Goal: Information Seeking & Learning: Get advice/opinions

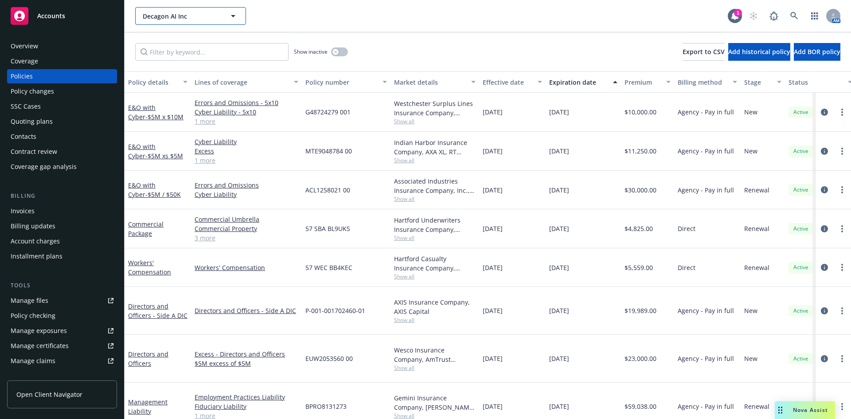
click at [202, 11] on button "Decagon AI Inc" at bounding box center [190, 16] width 111 height 18
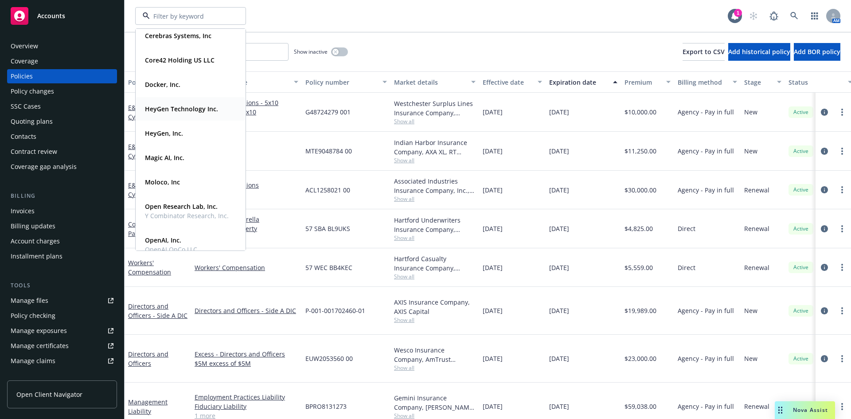
scroll to position [89, 0]
click at [180, 183] on div "Moloco, Inc" at bounding box center [161, 181] width 40 height 13
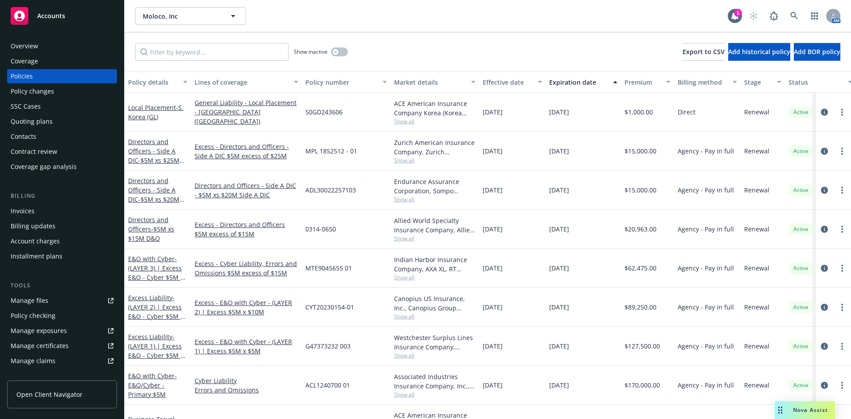
click at [36, 296] on div "Manage files" at bounding box center [30, 300] width 38 height 14
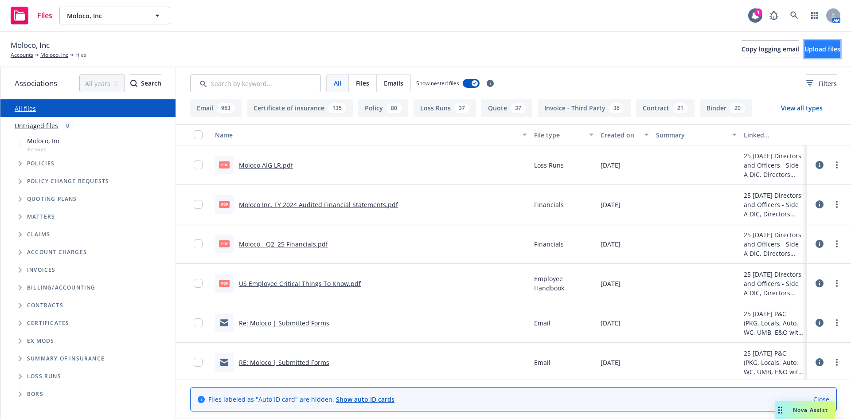
click at [804, 51] on button "Upload files" at bounding box center [822, 49] width 36 height 18
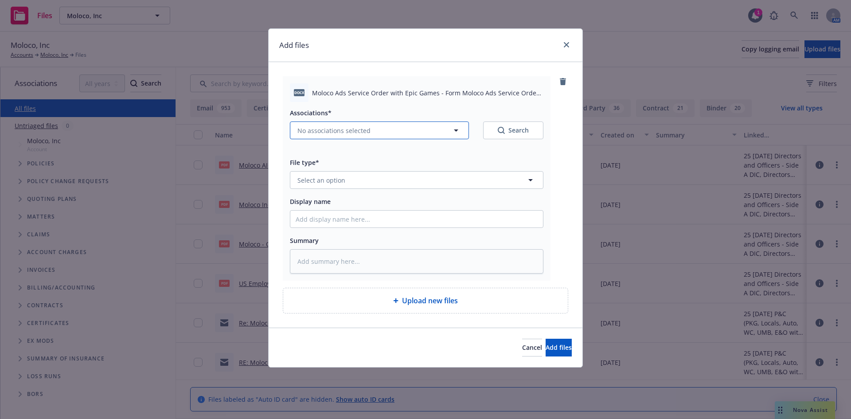
click at [307, 125] on button "No associations selected" at bounding box center [379, 130] width 179 height 18
type textarea "x"
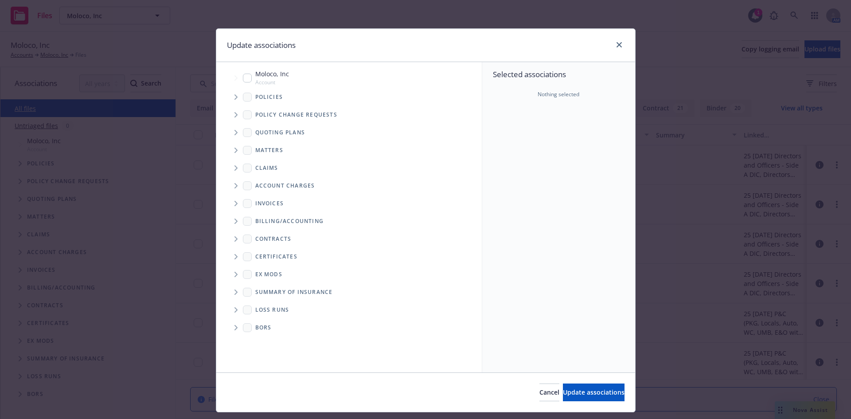
click at [237, 240] on span "Folder Tree Example" at bounding box center [236, 239] width 14 height 14
click at [255, 274] on span "Folder Tree Example" at bounding box center [255, 272] width 14 height 14
click at [275, 304] on input "Folder Tree Example" at bounding box center [279, 303] width 9 height 9
checkbox input "true"
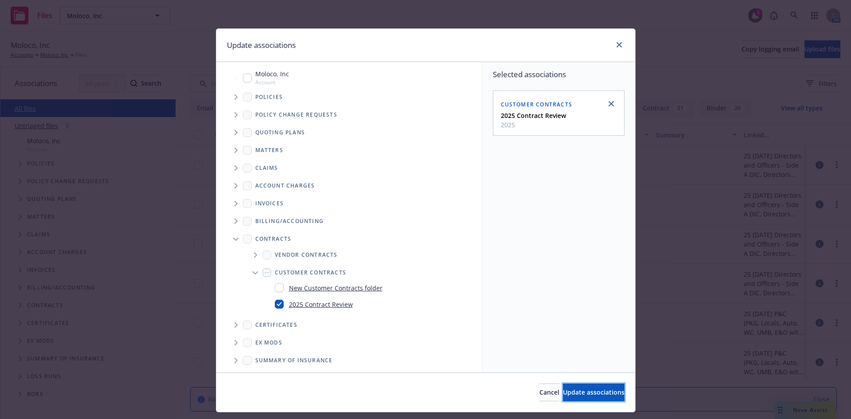
drag, startPoint x: 547, startPoint y: 399, endPoint x: 548, endPoint y: 391, distance: 8.2
click at [563, 399] on button "Update associations" at bounding box center [594, 392] width 62 height 18
type textarea "x"
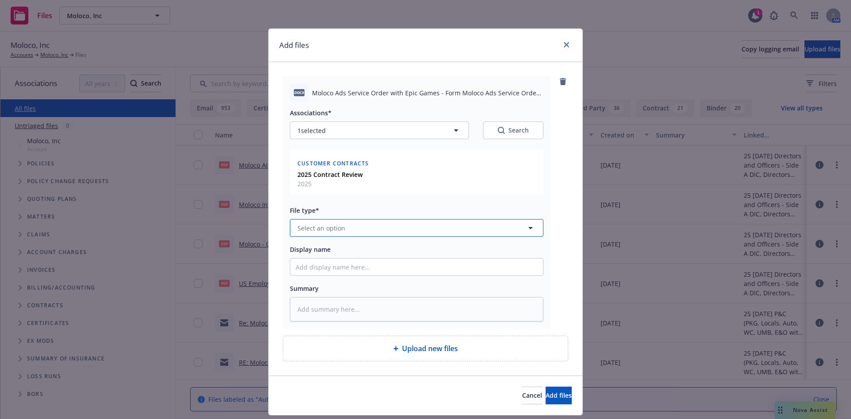
click at [354, 233] on button "Select an option" at bounding box center [416, 228] width 253 height 18
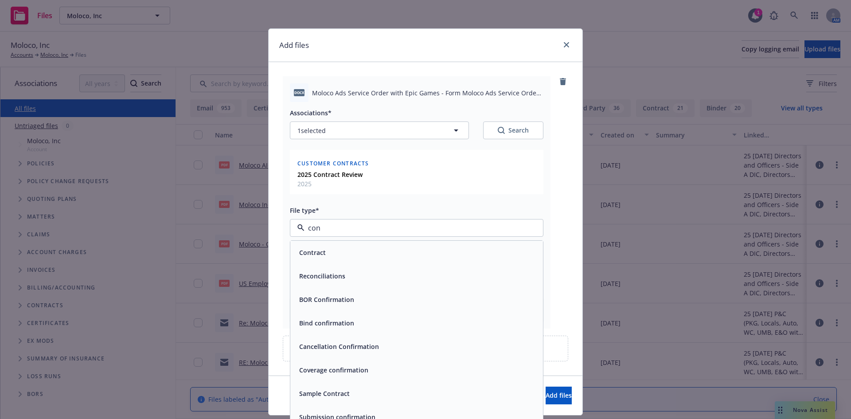
type input "cont"
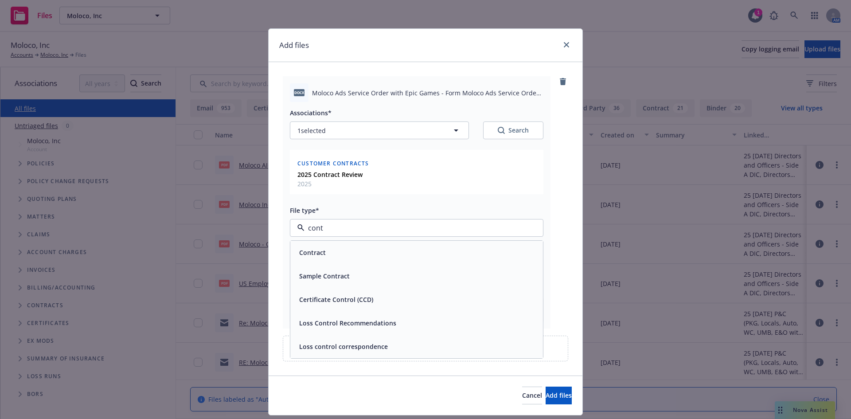
click at [354, 248] on div "Contract" at bounding box center [417, 252] width 242 height 13
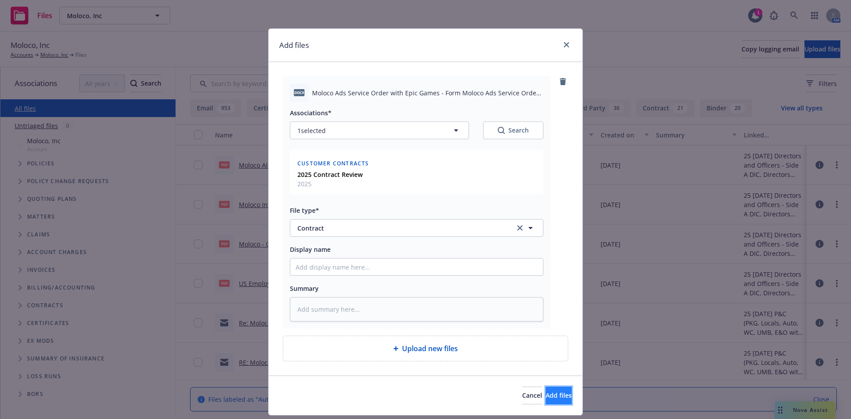
click at [545, 393] on button "Add files" at bounding box center [558, 395] width 26 height 18
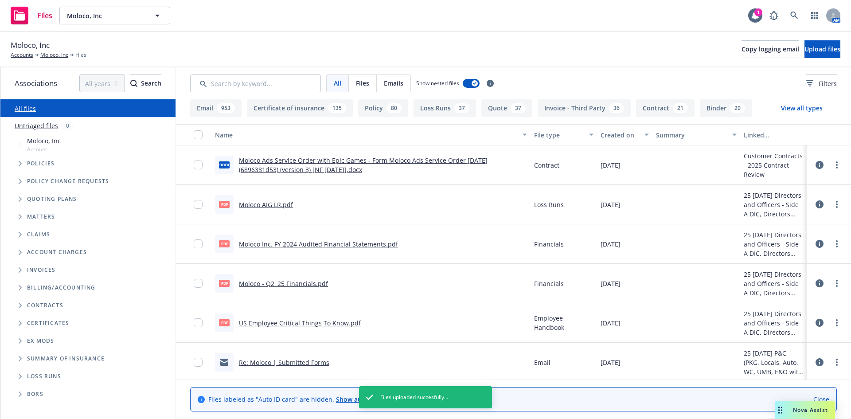
click at [815, 161] on icon at bounding box center [819, 165] width 8 height 8
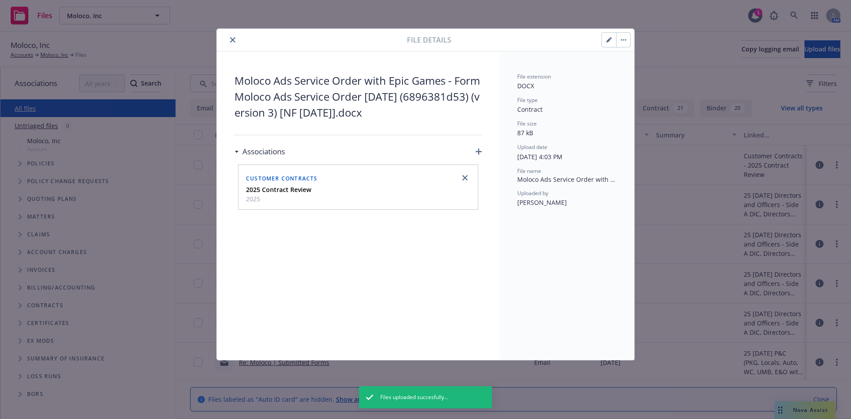
click at [603, 41] on button "button" at bounding box center [609, 40] width 14 height 14
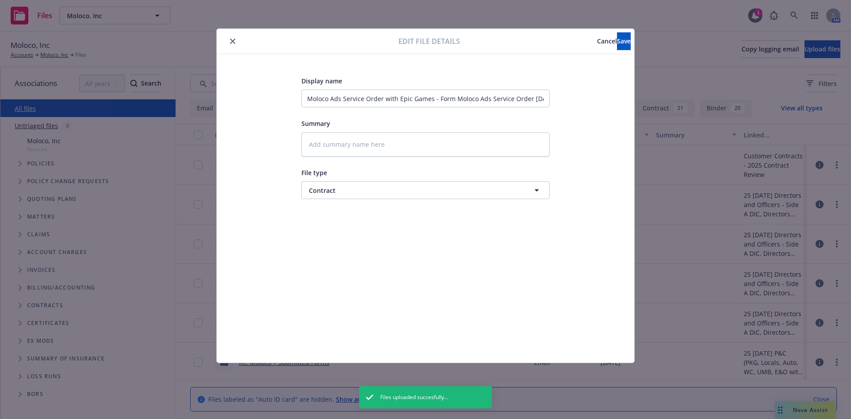
click at [301, 97] on div "Display name Moloco Ads Service Order with Epic Games - Form Moloco Ads Service…" at bounding box center [425, 208] width 382 height 266
click at [307, 98] on input "Moloco Ads Service Order with Epic Games - Form Moloco Ads Service Order 2024-1…" at bounding box center [425, 98] width 248 height 18
type textarea "x"
type input "2Moloco Ads Service Order with Epic Games - Form Moloco Ads Service Order 2024-…"
type textarea "x"
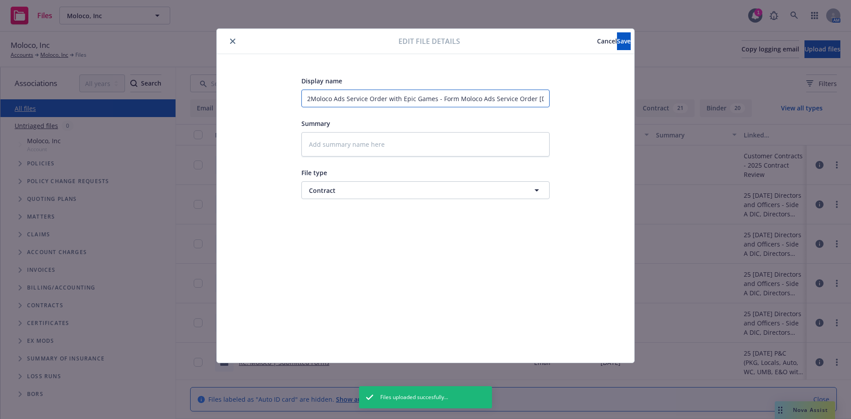
type input "20Moloco Ads Service Order with Epic Games - Form Moloco Ads Service Order 2024…"
type textarea "x"
type input "202Moloco Ads Service Order with Epic Games - Form Moloco Ads Service Order 202…"
type textarea "x"
type input "2025Moloco Ads Service Order with Epic Games - Form Moloco Ads Service Order 20…"
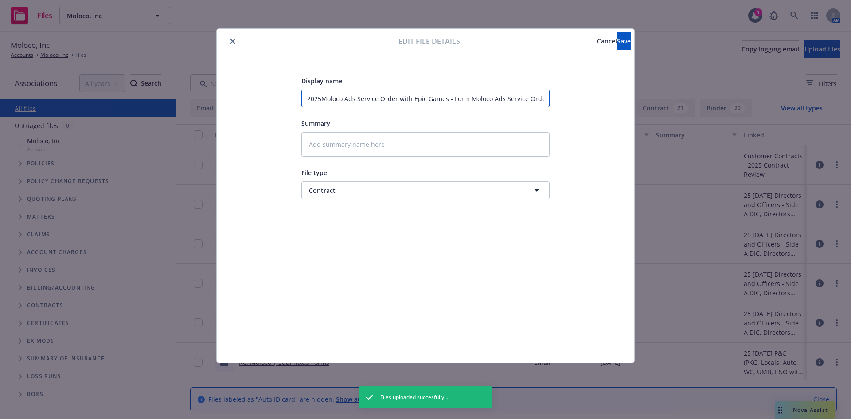
type textarea "x"
type input "2025 Moloco Ads Service Order with Epic Games - Form Moloco Ads Service Order 2…"
type textarea "x"
type input "2025 CMoloco Ads Service Order with Epic Games - Form Moloco Ads Service Order …"
type textarea "x"
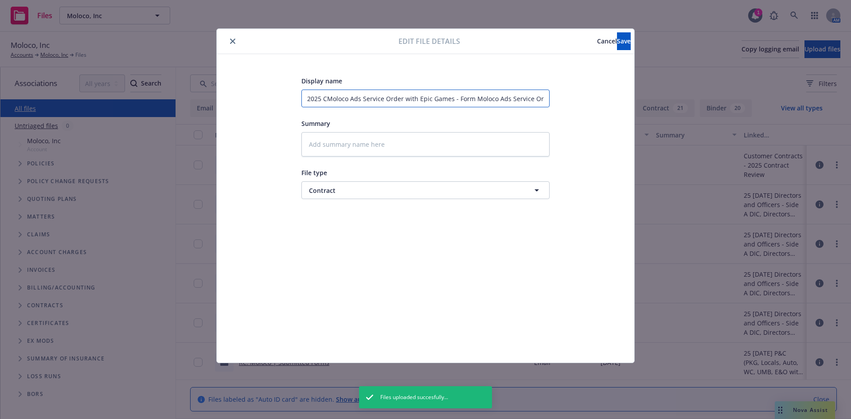
type input "2025 CoMoloco Ads Service Order with Epic Games - Form Moloco Ads Service Order…"
type textarea "x"
type input "2025 ConMoloco Ads Service Order with Epic Games - Form Moloco Ads Service Orde…"
type textarea "x"
type input "2025 ContMoloco Ads Service Order with Epic Games - Form Moloco Ads Service Ord…"
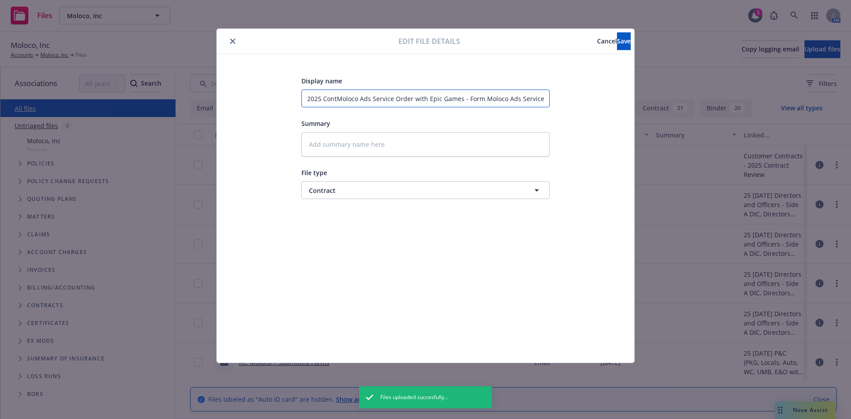
type textarea "x"
type input "2025 ContrMoloco Ads Service Order with Epic Games - Form Moloco Ads Service Or…"
type textarea "x"
type input "2025 ContraMoloco Ads Service Order with Epic Games - Form Moloco Ads Service O…"
type textarea "x"
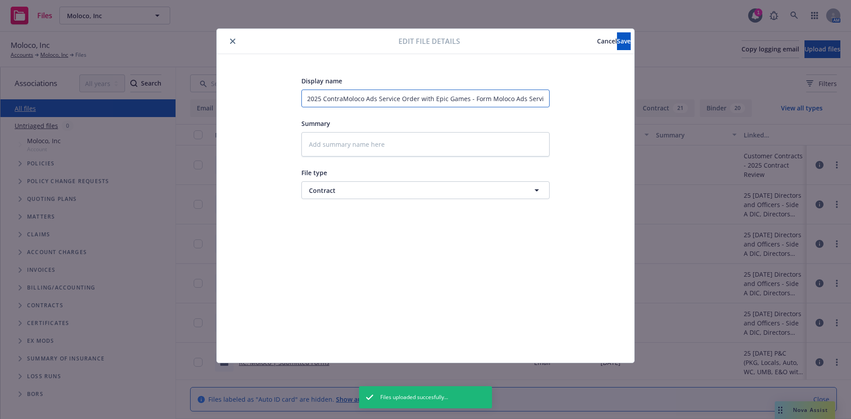
type input "2025 ContracMoloco Ads Service Order with Epic Games - Form Moloco Ads Service …"
type textarea "x"
type input "2025 ContractMoloco Ads Service Order with Epic Games - Form Moloco Ads Service…"
type textarea "x"
type input "2025 Contract Moloco Ads Service Order with Epic Games - Form Moloco Ads Servic…"
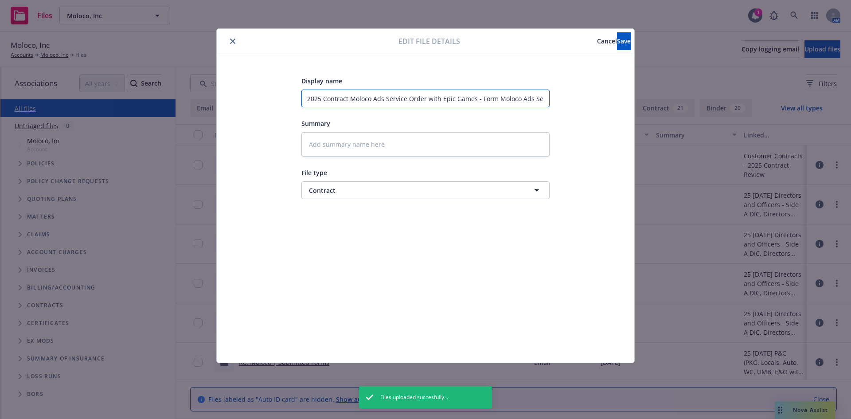
type textarea "x"
type input "2025 Contract RMoloco Ads Service Order with Epic Games - Form Moloco Ads Servi…"
type textarea "x"
type input "2025 Contract ReMoloco Ads Service Order with Epic Games - Form Moloco Ads Serv…"
type textarea "x"
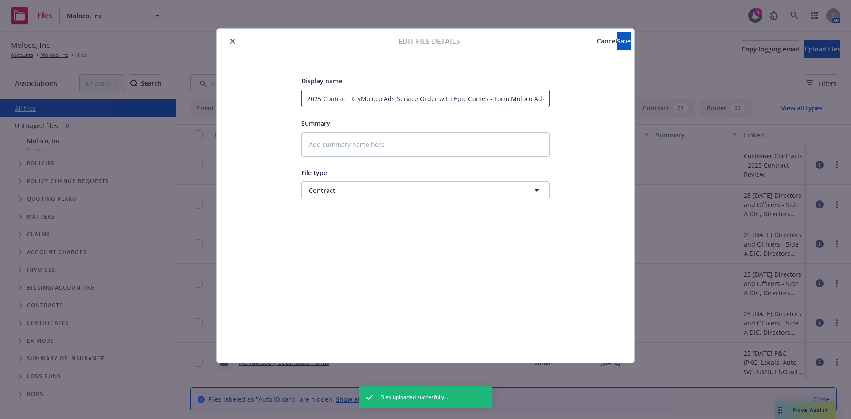
type input "2025 Contract ReviMoloco Ads Service Order with Epic Games - Form Moloco Ads Se…"
type textarea "x"
type input "2025 Contract RevioMoloco Ads Service Order with Epic Games - Form Moloco Ads S…"
type textarea "x"
type input "2025 Contract RevioeMoloco Ads Service Order with Epic Games - Form Moloco Ads …"
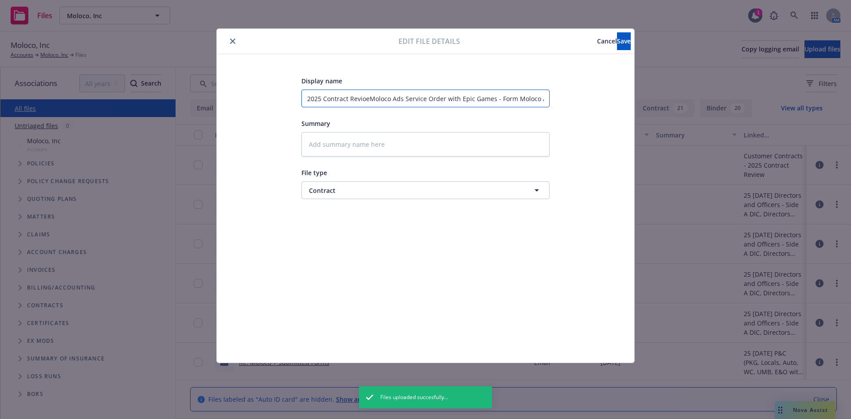
type textarea "x"
type input "2025 Contract RevioewMoloco Ads Service Order with Epic Games - Form Moloco Ads…"
type textarea "x"
type input "2025 Contract RevioeMoloco Ads Service Order with Epic Games - Form Moloco Ads …"
type textarea "x"
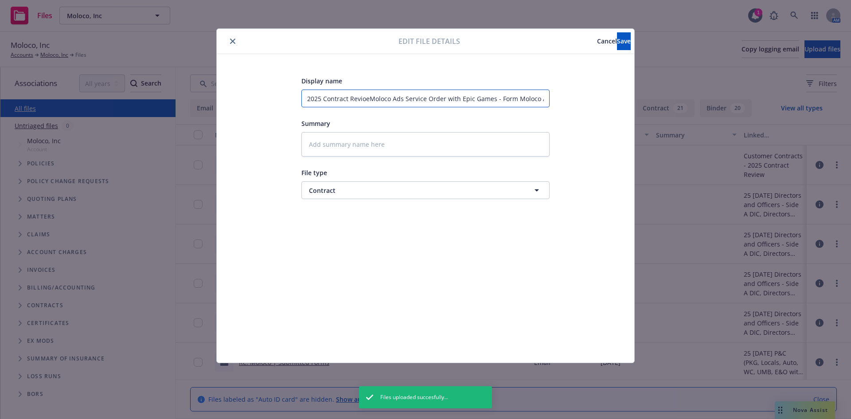
type input "2025 Contract RevioMoloco Ads Service Order with Epic Games - Form Moloco Ads S…"
type textarea "x"
type input "2025 Contract ReviMoloco Ads Service Order with Epic Games - Form Moloco Ads Se…"
type textarea "x"
type input "2025 Contract ReviiwMoloco Ads Service Order with Epic Games - Form Moloco Ads …"
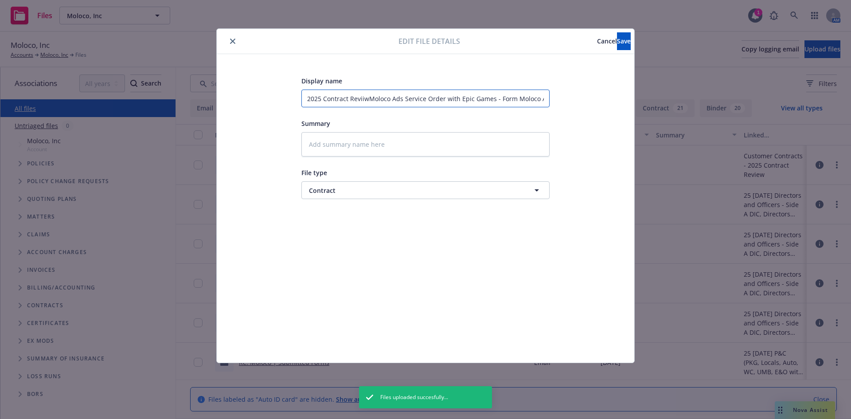
type textarea "x"
type input "2025 Contract ReviiwqMoloco Ads Service Order with Epic Games - Form Moloco Ads…"
type textarea "x"
type input "2025 Contract ReviiwMoloco Ads Service Order with Epic Games - Form Moloco Ads …"
type textarea "x"
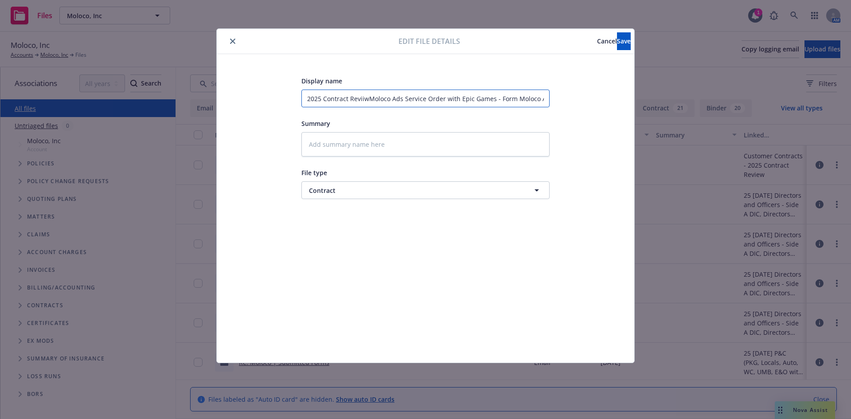
type input "2025 Contract ReviiMoloco Ads Service Order with Epic Games - Form Moloco Ads S…"
type textarea "x"
type input "2025 Contract ReviMoloco Ads Service Order with Epic Games - Form Moloco Ads Se…"
type textarea "x"
type input "2025 Contract RevieMoloco Ads Service Order with Epic Games - Form Moloco Ads S…"
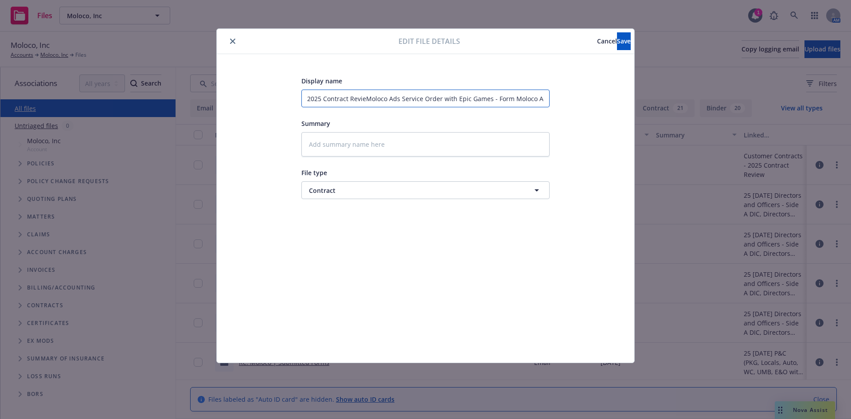
type textarea "x"
type input "2025 Contract ReviewMoloco Ads Service Order with Epic Games - Form Moloco Ads …"
type textarea "x"
type input "2025 Contract Review Moloco Ads Service Order with Epic Games - Form Moloco Ads…"
type textarea "x"
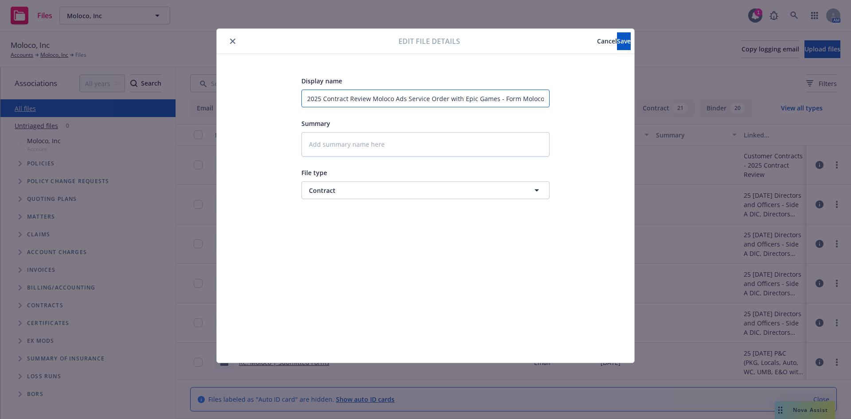
type input "2025 Contract Review -Moloco Ads Service Order with Epic Games - Form Moloco Ad…"
type textarea "x"
type input "2025 Contract Review - Moloco Ads Service Order with Epic Games - Form Moloco A…"
drag, startPoint x: 424, startPoint y: 97, endPoint x: 704, endPoint y: 106, distance: 280.6
click at [704, 106] on div "Edit file details Cancel Save Display name 2025 Contract Review - Moloco Ads Se…" at bounding box center [425, 209] width 851 height 419
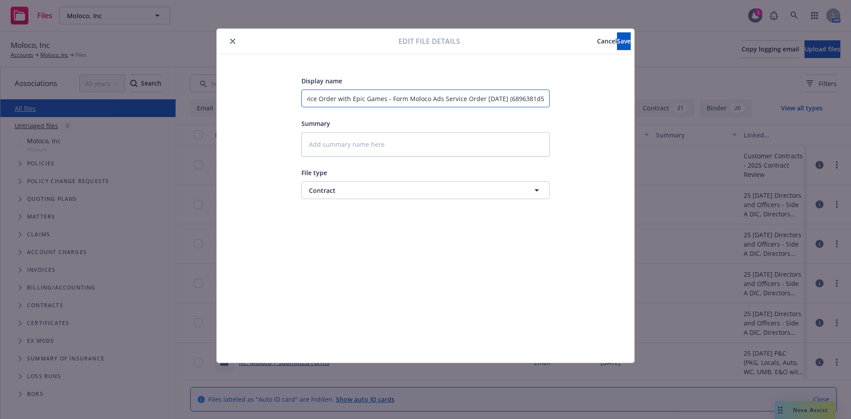
scroll to position [0, 194]
drag, startPoint x: 521, startPoint y: 101, endPoint x: 579, endPoint y: 98, distance: 59.0
click at [583, 98] on div "Display name 2025 Contract Review - Moloco Ads Service Order with Epic Games - …" at bounding box center [425, 208] width 382 height 266
click at [521, 97] on input "2025 Contract Review - Moloco Ads Service Order with Epic Games - Form Moloco A…" at bounding box center [425, 98] width 248 height 18
click at [524, 100] on input "2025 Contract Review - Moloco Ads Service Order with Epic Games - Form Moloco A…" at bounding box center [425, 98] width 248 height 18
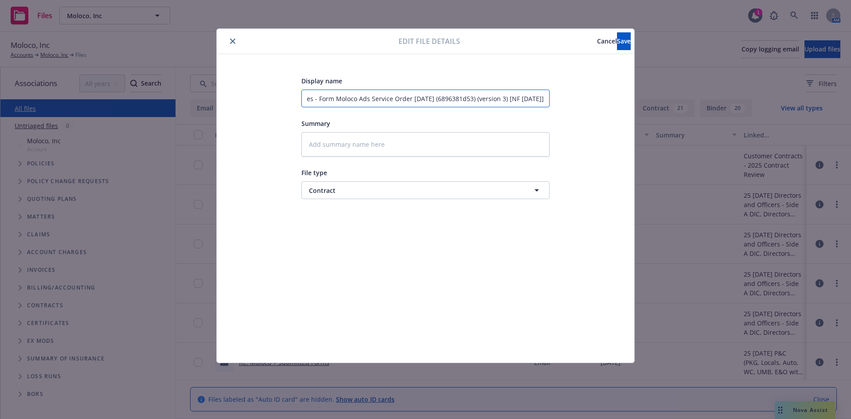
click at [518, 97] on input "2025 Contract Review - Moloco Ads Service Order with Epic Games - Form Moloco A…" at bounding box center [425, 98] width 248 height 18
type textarea "x"
type input "2025 Contract Review - Moloco Ads Service Order with Epic Games - Form Moloco A…"
type textarea "x"
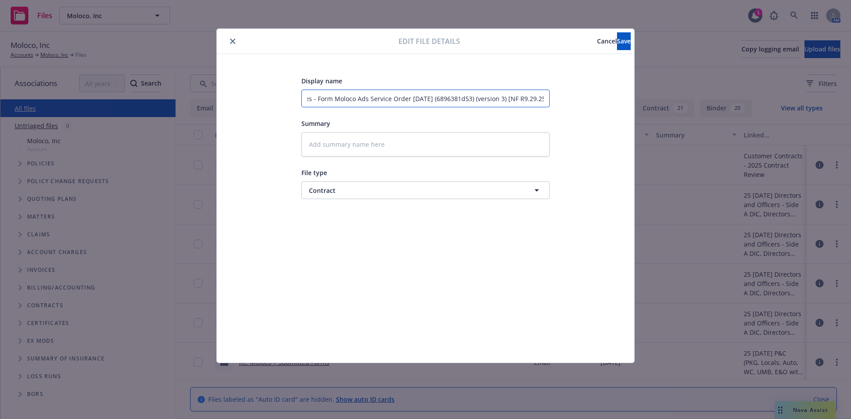
type input "2025 Contract Review - Moloco Ads Service Order with Epic Games - Form Moloco A…"
type textarea "x"
type input "2025 Contract Review - Moloco Ads Service Order with Epic Games - Form Moloco A…"
type textarea "x"
type input "2025 Contract Review - Moloco Ads Service Order with Epic Games - Form Moloco A…"
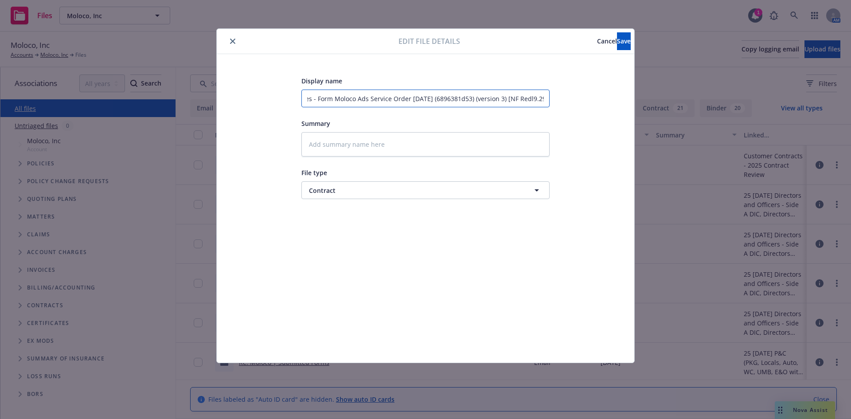
type textarea "x"
type input "2025 Contract Review - Moloco Ads Service Order with Epic Games - Form Moloco A…"
type textarea "x"
type input "2025 Contract Review - Moloco Ads Service Order with Epic Games - Form Moloco A…"
type textarea "x"
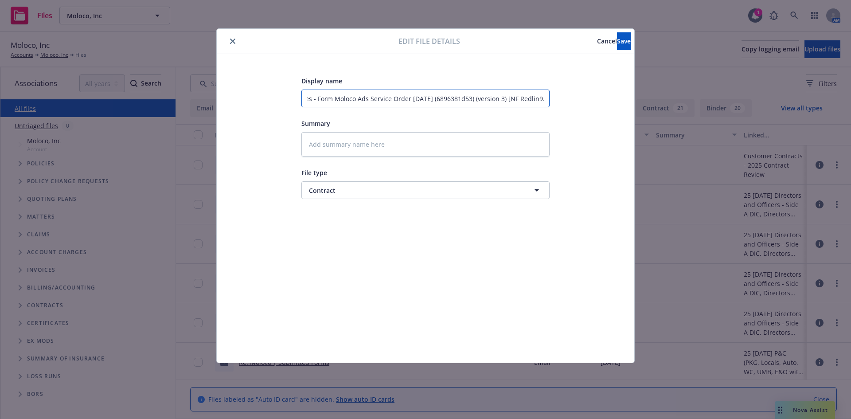
type input "2025 Contract Review - Moloco Ads Service Order with Epic Games - Form Moloco A…"
type textarea "x"
type input "2025 Contract Review - Moloco Ads Service Order with Epic Games - Form Moloco A…"
type textarea "x"
type input "2025 Contract Review - Moloco Ads Service Order with Epic Games - Form Moloco A…"
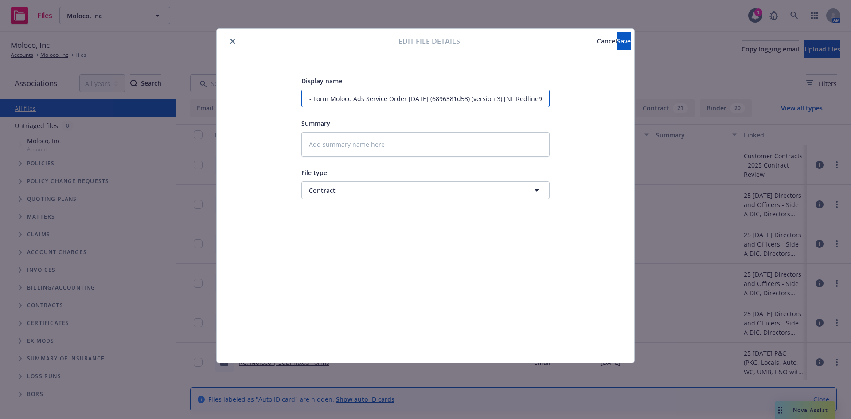
type textarea "x"
type input "2025 Contract Review - Moloco Ads Service Order with Epic Games - Form Moloco A…"
type textarea "x"
type input "2025 Contract Review - Moloco Ads Service Order with Epic Games - Form Moloco A…"
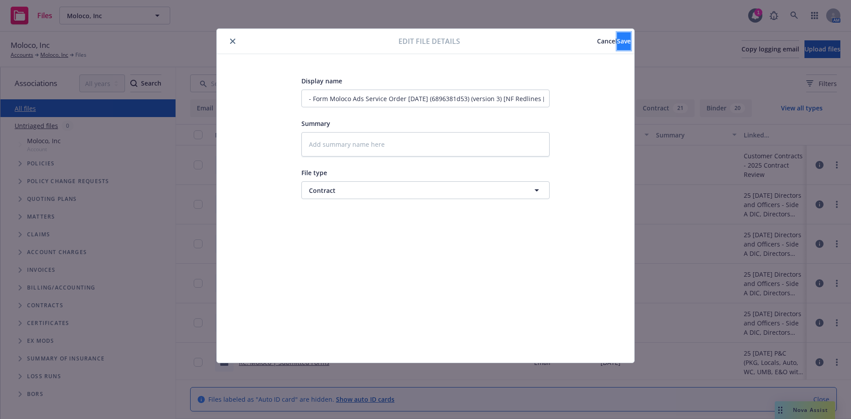
click at [617, 47] on button "Save" at bounding box center [624, 41] width 14 height 18
type textarea "x"
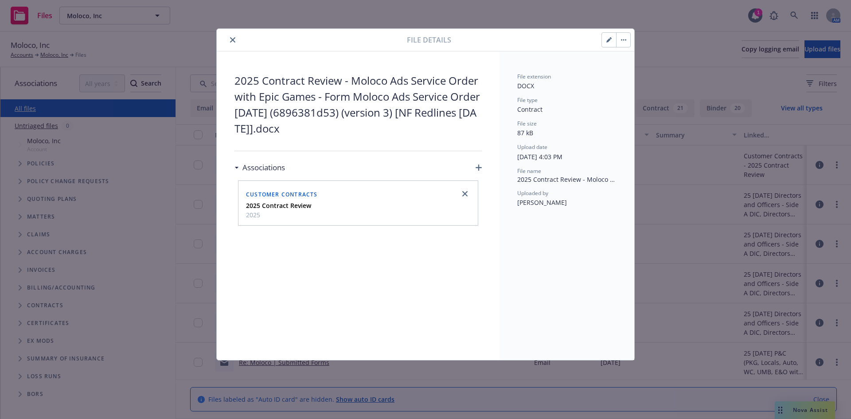
click at [229, 40] on button "close" at bounding box center [232, 40] width 11 height 11
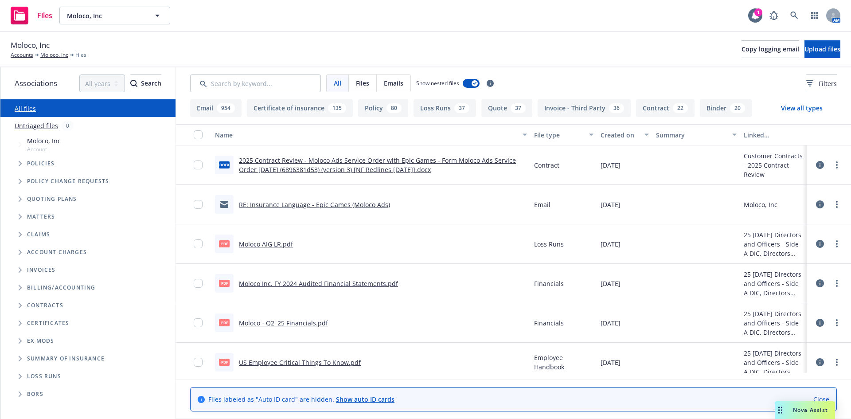
click at [816, 204] on icon at bounding box center [820, 204] width 8 height 8
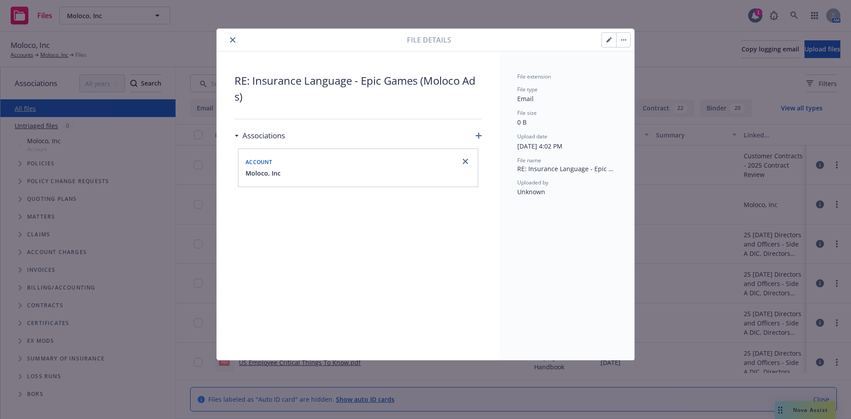
click at [604, 42] on button "button" at bounding box center [609, 40] width 14 height 14
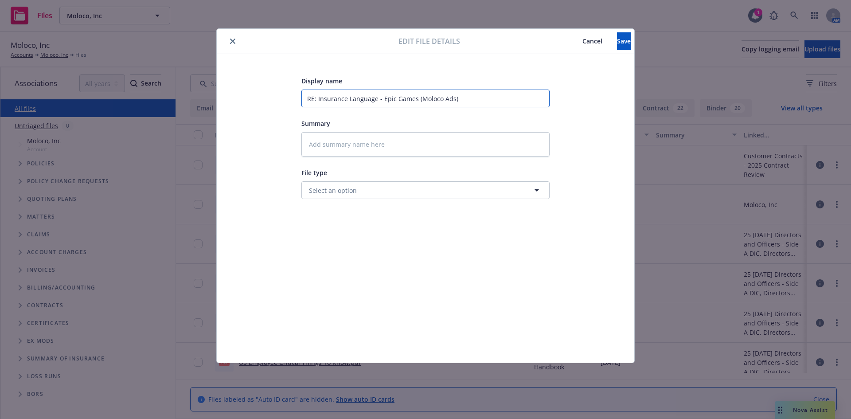
click at [317, 97] on input "RE: Insurance Language - Epic Games (Moloco Ads)" at bounding box center [425, 98] width 248 height 18
type textarea "x"
type input "RE: 2Insurance Language - Epic Games (Moloco Ads)"
type textarea "x"
type input "RE: 20Insurance Language - Epic Games (Moloco Ads)"
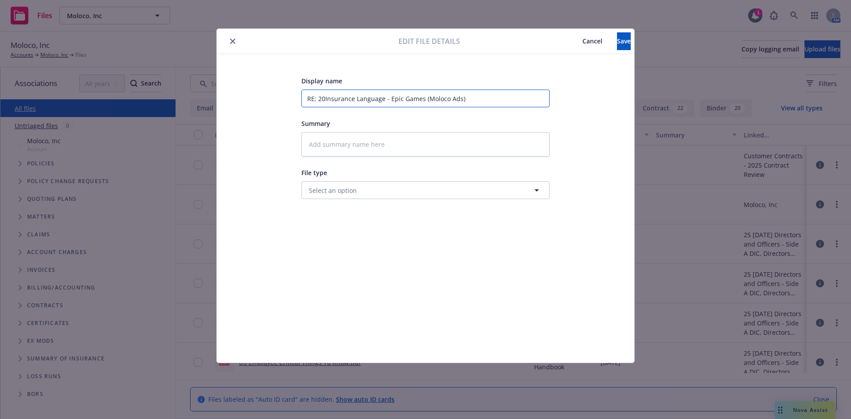
type textarea "x"
type input "RE: 202Insurance Language - Epic Games (Moloco Ads)"
type textarea "x"
type input "RE: 2025Insurance Language - Epic Games (Moloco Ads)"
type textarea "x"
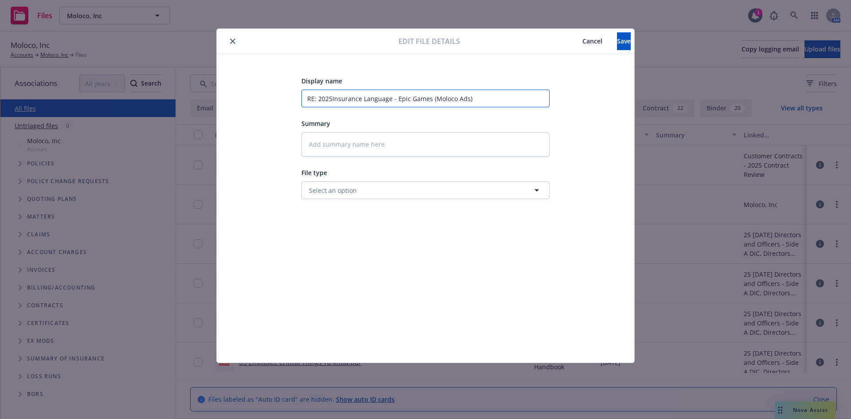
type input "RE: 2025 Insurance Language - Epic Games (Moloco Ads)"
type textarea "x"
type input "RE: 2025 CInsurance Language - Epic Games (Moloco Ads)"
type textarea "x"
type input "RE: 2025 CoInsurance Language - Epic Games (Moloco Ads)"
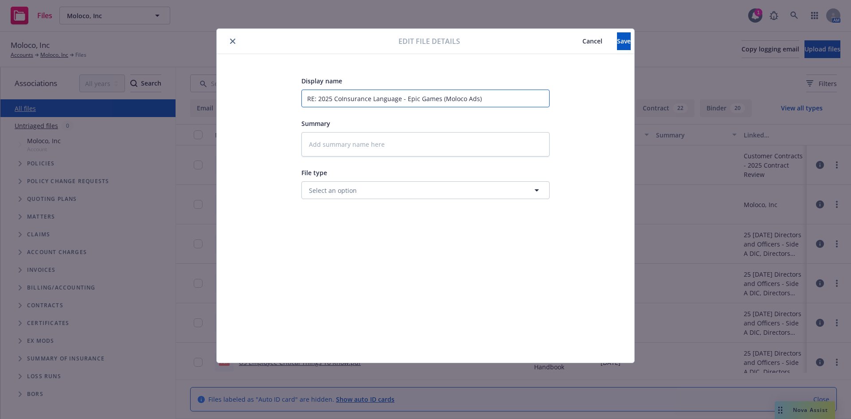
type textarea "x"
type input "RE: 2025 ConInsurance Language - Epic Games (Moloco Ads)"
type textarea "x"
type input "RE: 2025 ContInsurance Language - Epic Games (Moloco Ads)"
type textarea "x"
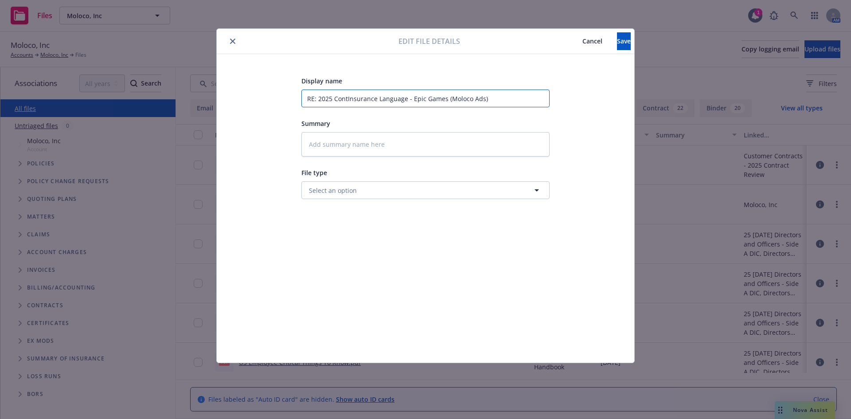
type input "RE: 2025 ContrInsurance Language - Epic Games (Moloco Ads)"
type textarea "x"
type input "RE: 2025 ContraInsurance Language - Epic Games (Moloco Ads)"
type textarea "x"
type input "RE: 2025 ContracInsurance Language - Epic Games (Moloco Ads)"
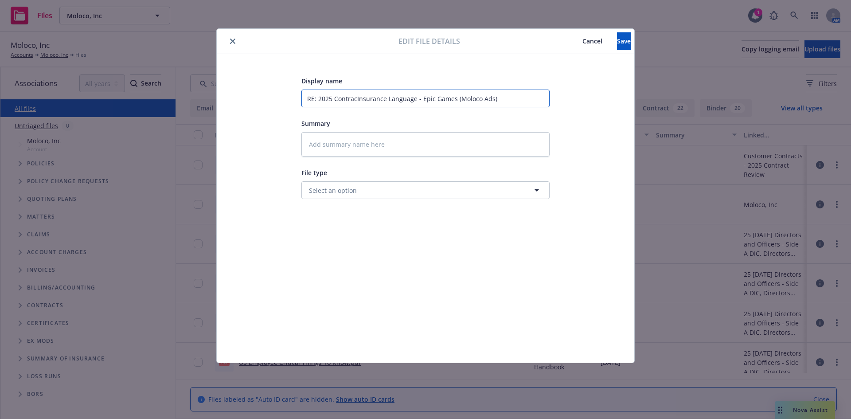
type textarea "x"
type input "RE: 2025 ContractInsurance Language - Epic Games (Moloco Ads)"
type textarea "x"
type input "RE: 2025 Contract Insurance Language - Epic Games (Moloco Ads)"
type textarea "x"
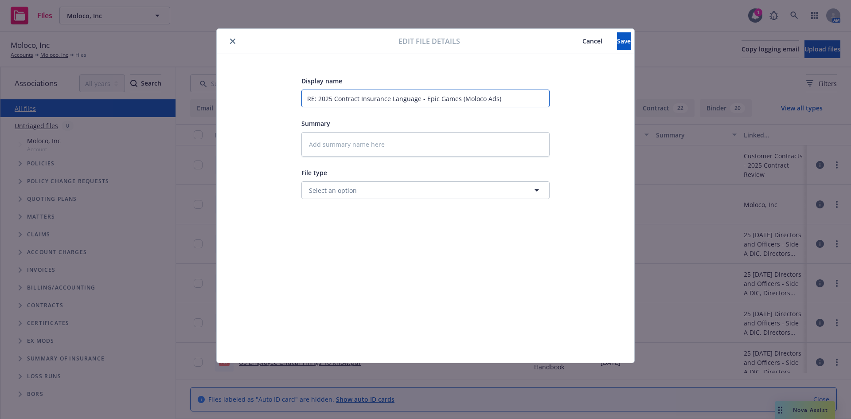
type input "RE: 2025 Contract RInsurance Language - Epic Games (Moloco Ads)"
type textarea "x"
type input "RE: 2025 Contract ReInsurance Language - Epic Games (Moloco Ads)"
type textarea "x"
type input "RE: 2025 Contract RevInsurance Language - Epic Games (Moloco Ads)"
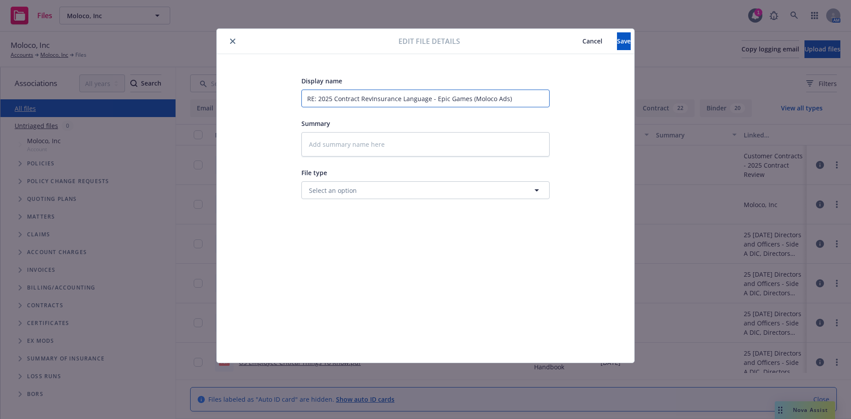
type textarea "x"
type input "RE: 2025 Contract ReveInsurance Language - Epic Games (Moloco Ads)"
type textarea "x"
type input "RE: 2025 Contract RevInsurance Language - Epic Games (Moloco Ads)"
type textarea "x"
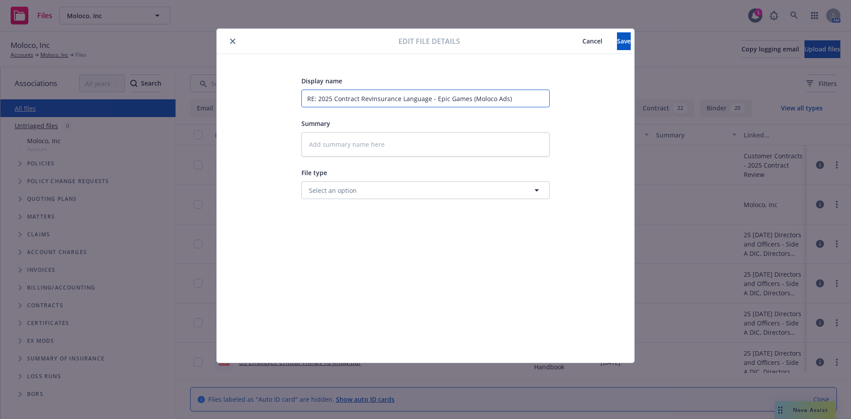
type input "RE: 2025 Contract ReviInsurance Language - Epic Games (Moloco Ads)"
type textarea "x"
type input "RE: 2025 Contract RevieInsurance Language - Epic Games (Moloco Ads)"
type textarea "x"
type input "RE: 2025 Contract ReviewInsurance Language - Epic Games (Moloco Ads)"
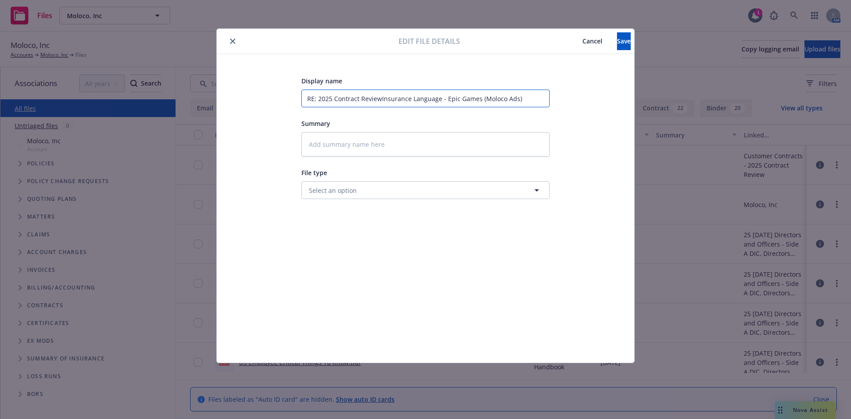
type textarea "x"
type input "RE: 2025 Contract Review Insurance Language - Epic Games (Moloco Ads)"
type textarea "x"
type input "RE: 2025 Contract Review -Insurance Language - Epic Games (Moloco Ads)"
type textarea "x"
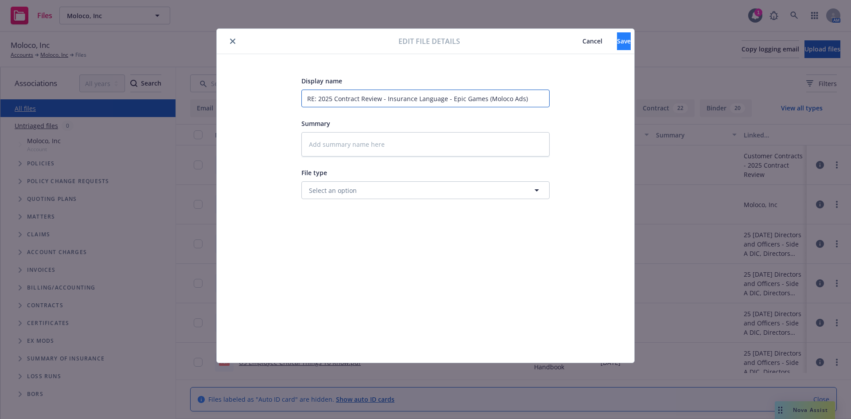
type input "RE: 2025 Contract Review - Insurance Language - Epic Games (Moloco Ads)"
click at [617, 44] on button "Save" at bounding box center [624, 41] width 14 height 18
type textarea "x"
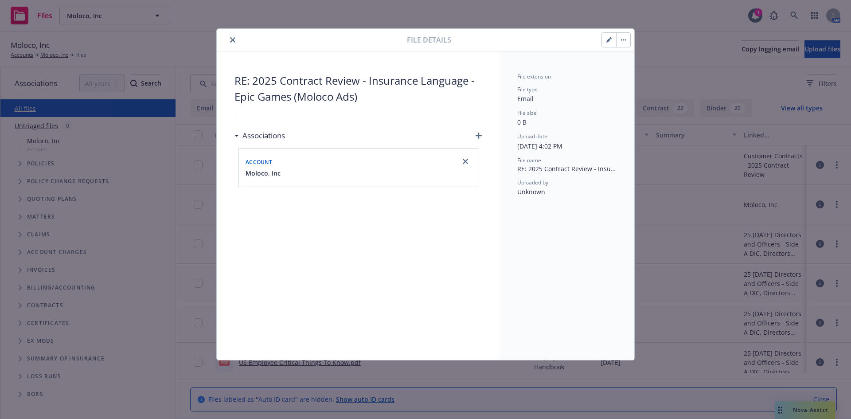
click at [233, 41] on icon "close" at bounding box center [232, 39] width 5 height 5
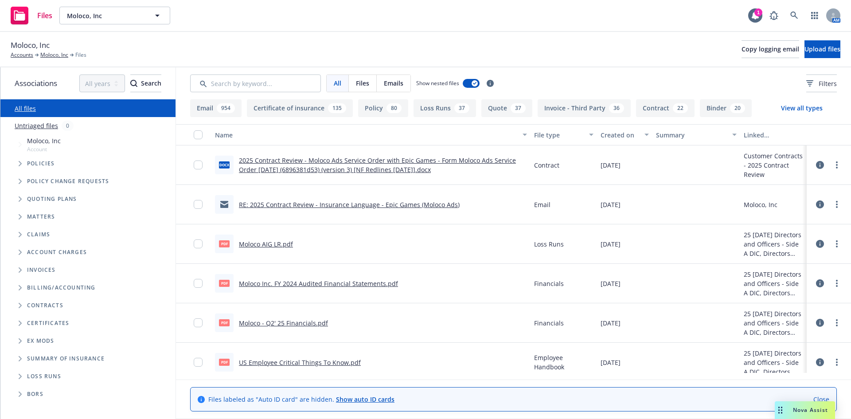
click at [150, 63] on div "Moloco, Inc Accounts Moloco, Inc Files Copy logging email Upload files" at bounding box center [425, 49] width 851 height 35
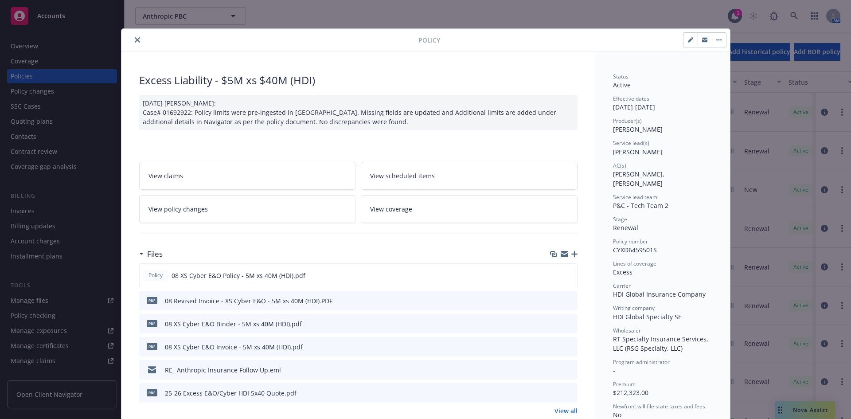
click at [136, 39] on button "close" at bounding box center [137, 40] width 11 height 11
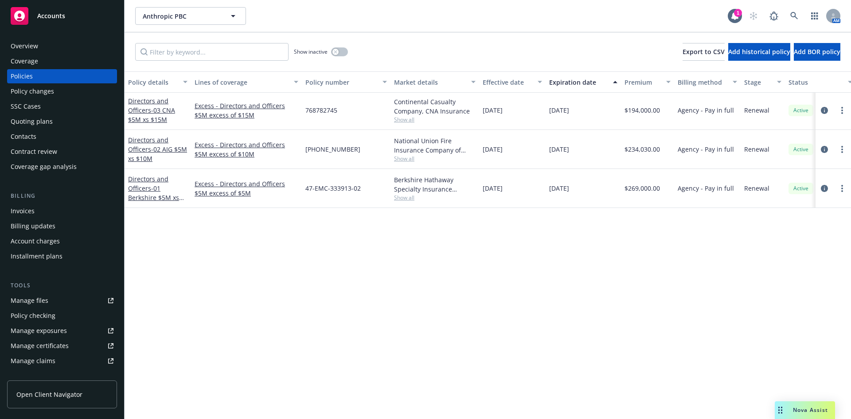
scroll to position [218, 0]
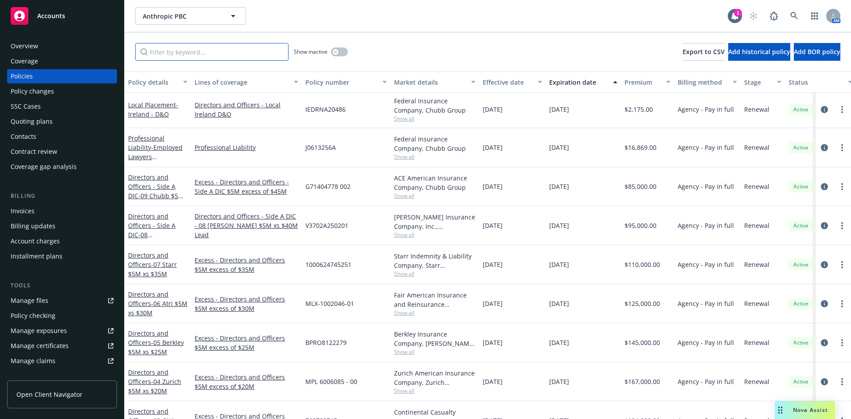
click at [157, 53] on input "Filter by keyword..." at bounding box center [211, 52] width 153 height 18
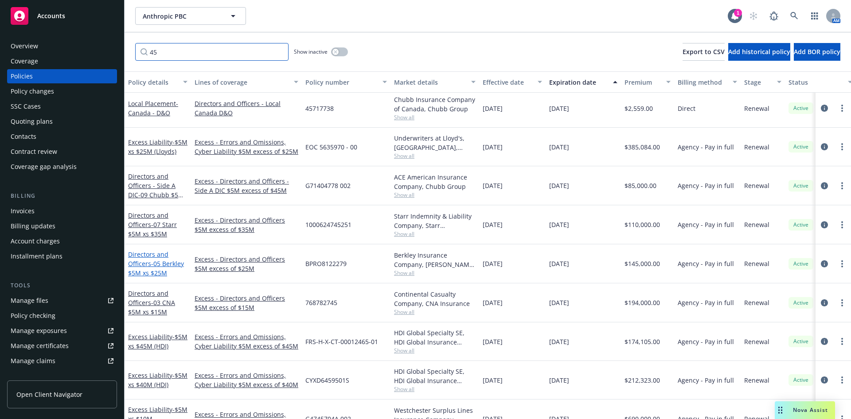
scroll to position [111, 0]
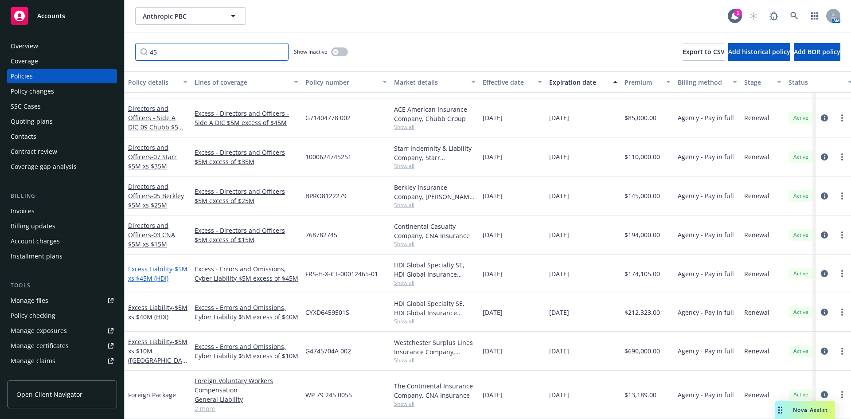
type input "45"
click at [152, 268] on span "- $5M xs $45M (HDI)" at bounding box center [157, 273] width 59 height 18
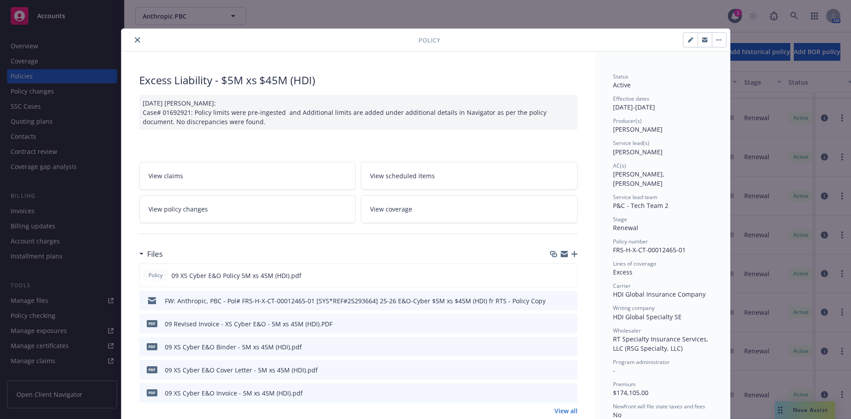
click at [565, 302] on icon "preview file" at bounding box center [569, 300] width 8 height 6
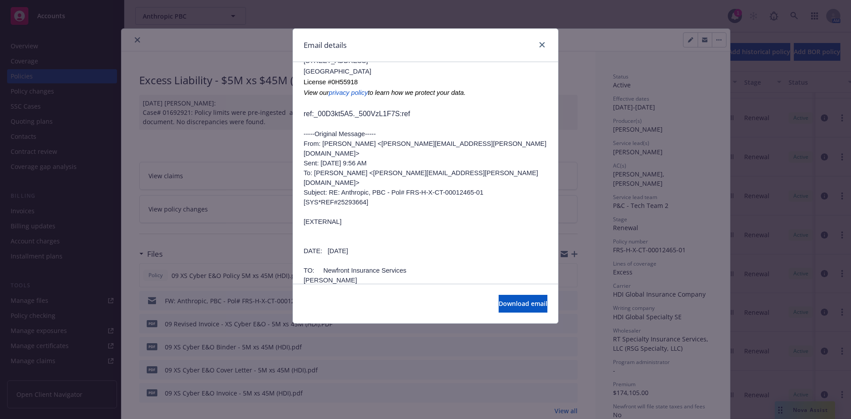
scroll to position [222, 0]
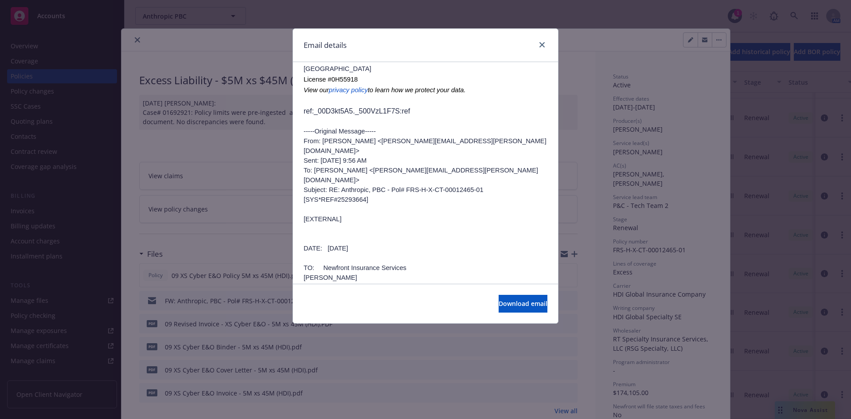
drag, startPoint x: 521, startPoint y: 178, endPoint x: 302, endPoint y: 183, distance: 218.5
click at [302, 183] on div "FW: Anthropic, PBC - Pol# FRS-H-X-CT-00012465-01 [SYS*REF#25293664] 25-26 E&O-C…" at bounding box center [425, 276] width 265 height 871
copy p "Subject: RE: Anthropic, PBC - Pol# FRS-H-X-CT-00012465-01 [SYS*REF#25293664]"
click at [168, 139] on div "Email details FW: Anthropic, PBC - Pol# FRS-H-X-CT-00012465-01 [SYS*REF#2529366…" at bounding box center [425, 209] width 851 height 419
click at [540, 40] on link "close" at bounding box center [542, 44] width 11 height 11
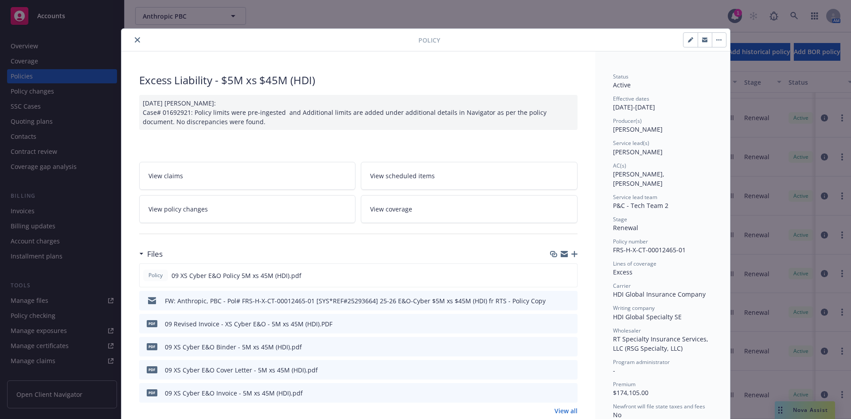
drag, startPoint x: 561, startPoint y: 254, endPoint x: 838, endPoint y: 189, distance: 284.4
click at [561, 253] on icon "button" at bounding box center [563, 253] width 7 height 7
drag, startPoint x: 288, startPoint y: 78, endPoint x: 124, endPoint y: 78, distance: 163.9
copy div "Excess Liability - $5M xs $45M (HDI)"
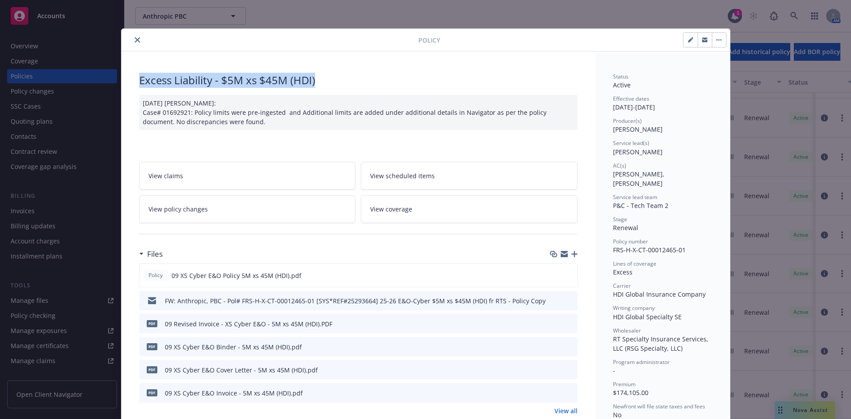
click at [135, 38] on icon "close" at bounding box center [137, 39] width 5 height 5
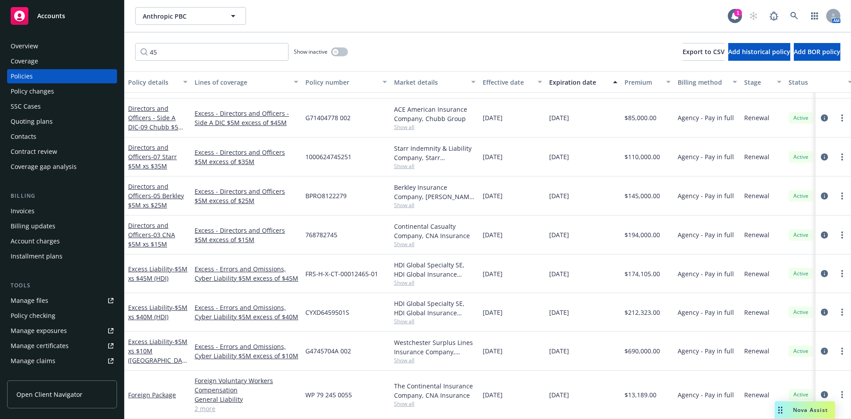
click at [261, 37] on div "45 Show inactive Export to CSV Add historical policy Add BOR policy" at bounding box center [487, 51] width 726 height 39
click at [148, 2] on div "Anthropic PBC Anthropic PBC 1 AM" at bounding box center [487, 16] width 726 height 32
click at [792, 405] on div "Nova Assist" at bounding box center [804, 410] width 60 height 18
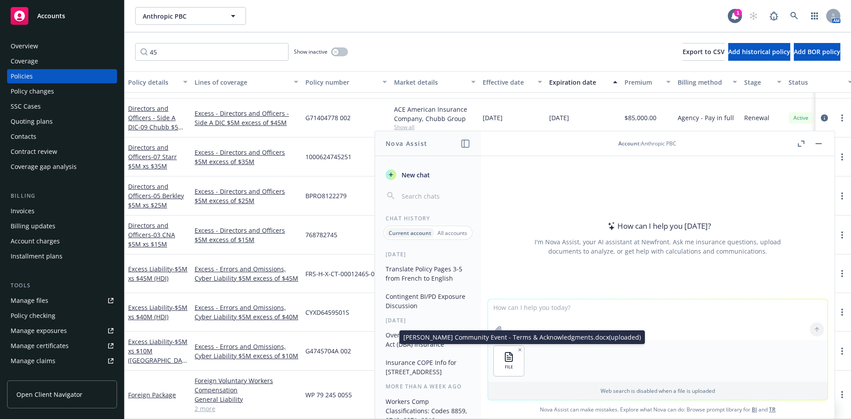
click at [517, 349] on icon "button" at bounding box center [519, 349] width 4 height 4
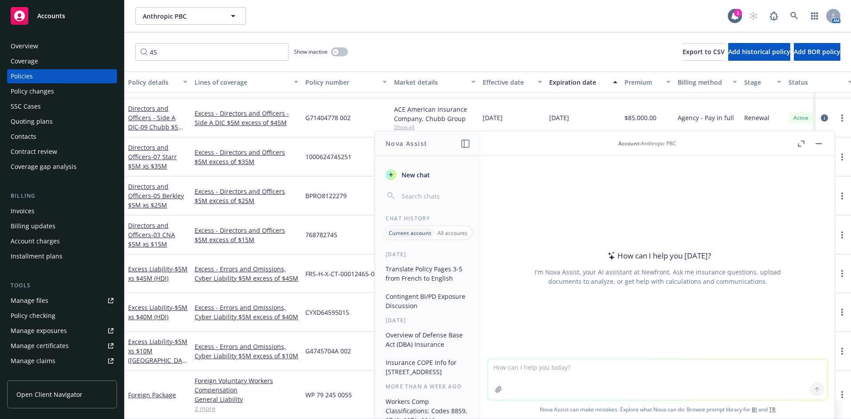
click at [754, 373] on textarea at bounding box center [657, 379] width 339 height 41
paste textarea "Community Event program at Anthropic (TLDR - [PERSON_NAME] users hosting local …"
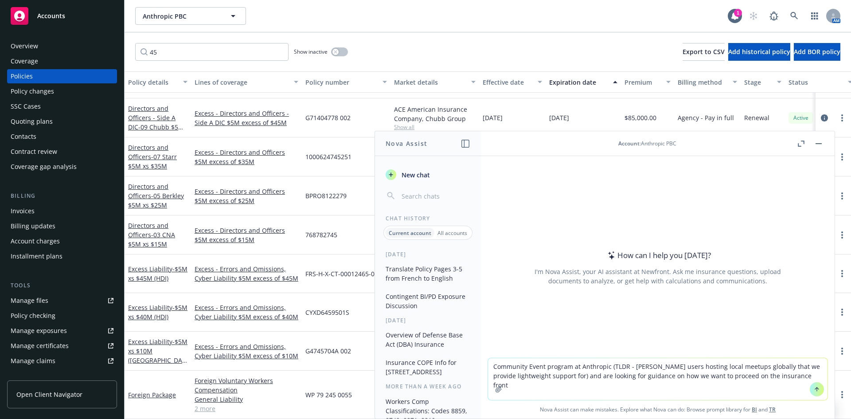
drag, startPoint x: 576, startPoint y: 366, endPoint x: 607, endPoint y: 366, distance: 30.6
click at [607, 366] on textarea "Community Event program at Anthropic (TLDR - [PERSON_NAME] users hosting local …" at bounding box center [657, 379] width 339 height 42
drag, startPoint x: 593, startPoint y: 366, endPoint x: 613, endPoint y: 367, distance: 20.0
click at [613, 367] on textarea "Community Event program (TLDR - [PERSON_NAME] users hosting local meetups globa…" at bounding box center [657, 379] width 339 height 42
click at [725, 375] on textarea "Community Event program (TLDR - users hosting local meetups globally that we pr…" at bounding box center [657, 379] width 339 height 42
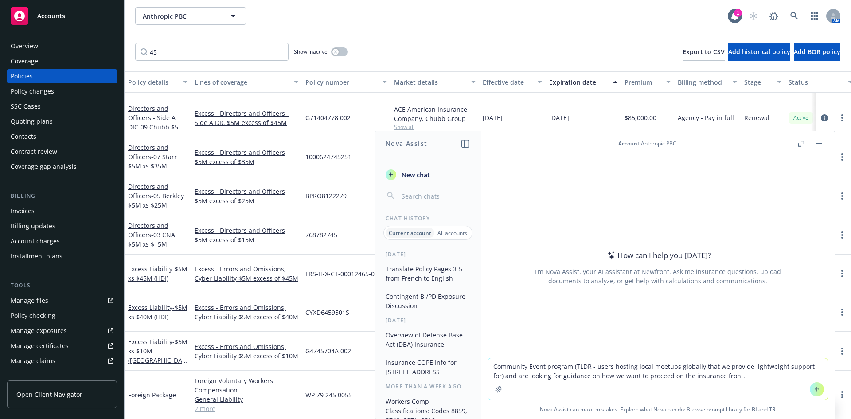
click at [751, 223] on div "How can I help you [DATE]? I'm Nova Assist, your AI assistant at Newfront. Ask …" at bounding box center [657, 267] width 339 height 138
click at [734, 377] on textarea "Community Event program (TLDR - users hosting local meetups globally that we pr…" at bounding box center [657, 379] width 339 height 42
type textarea "Community Event program (TLDR - users hosting local meetups globally that we pr…"
drag, startPoint x: 758, startPoint y: 381, endPoint x: 491, endPoint y: 293, distance: 280.6
click at [480, 342] on div "Nova Assist New chat Chat History Current account All accounts [DATE] Translate…" at bounding box center [657, 275] width 354 height 288
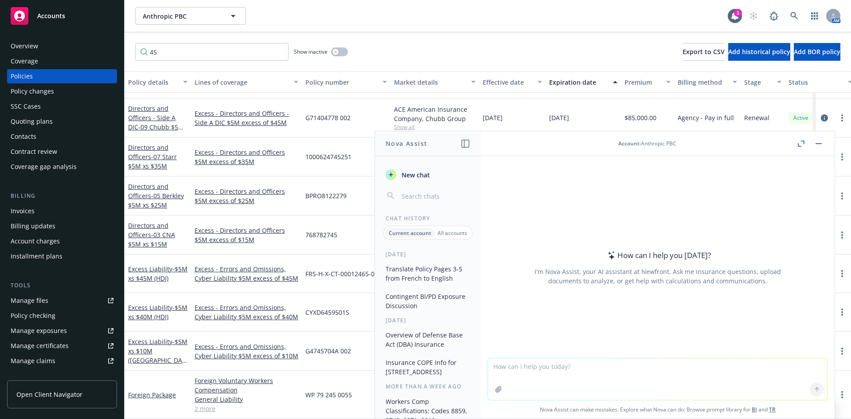
click at [561, 369] on textarea at bounding box center [657, 379] width 339 height 42
paste textarea "Loremipsu Dolor sitamet (CONS - adipi elitsed doeiu tempori utlabore etdo ma al…"
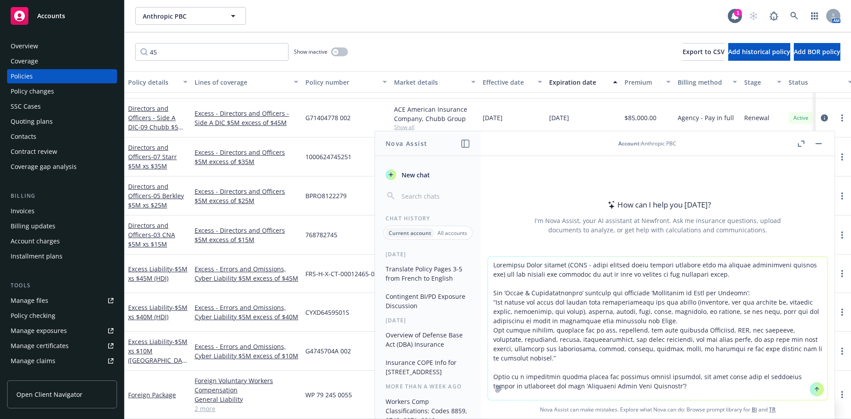
click at [494, 264] on textarea at bounding box center [657, 328] width 339 height 143
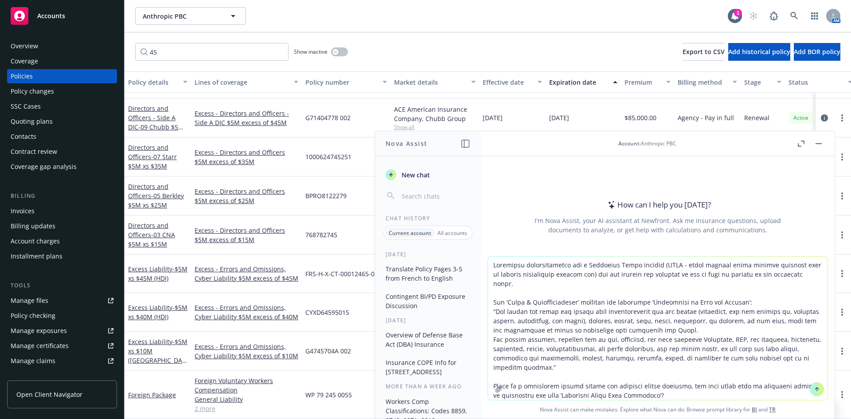
drag, startPoint x: 811, startPoint y: 264, endPoint x: 802, endPoint y: 265, distance: 8.9
click at [802, 265] on textarea at bounding box center [657, 328] width 339 height 143
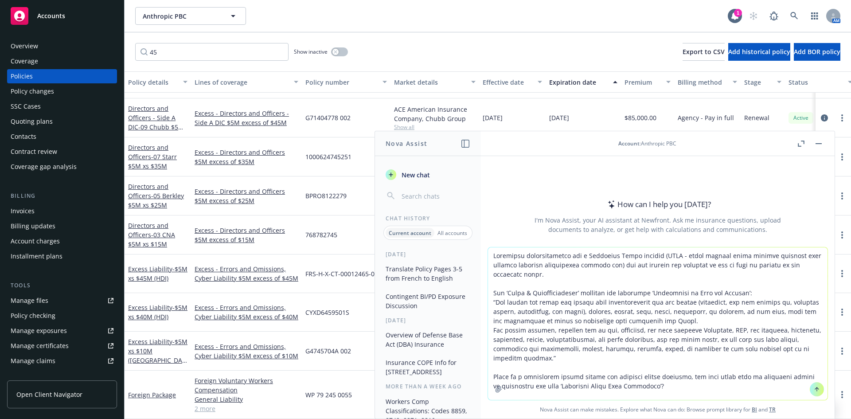
type textarea "Loremipsu dolorsitametco adi e Seddoeius Tempo incidid (UTLA - etdol magnaal en…"
click at [813, 388] on icon at bounding box center [816, 389] width 6 height 6
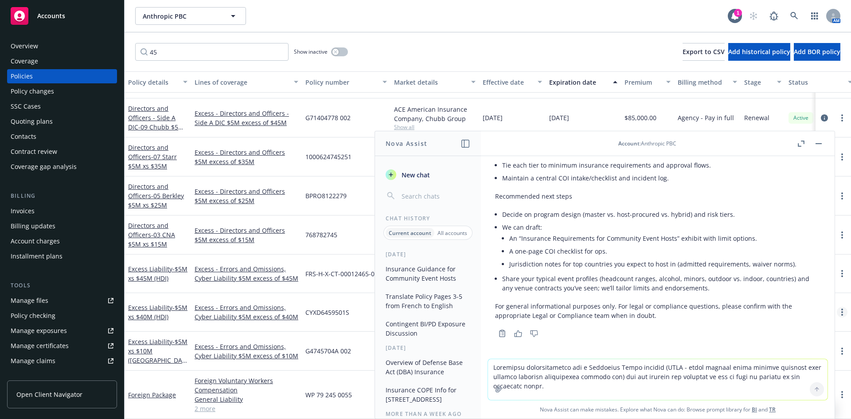
scroll to position [1187, 0]
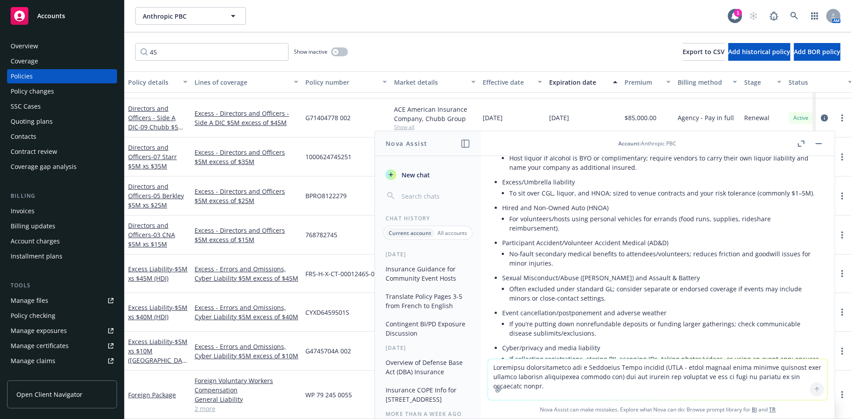
scroll to position [310, 0]
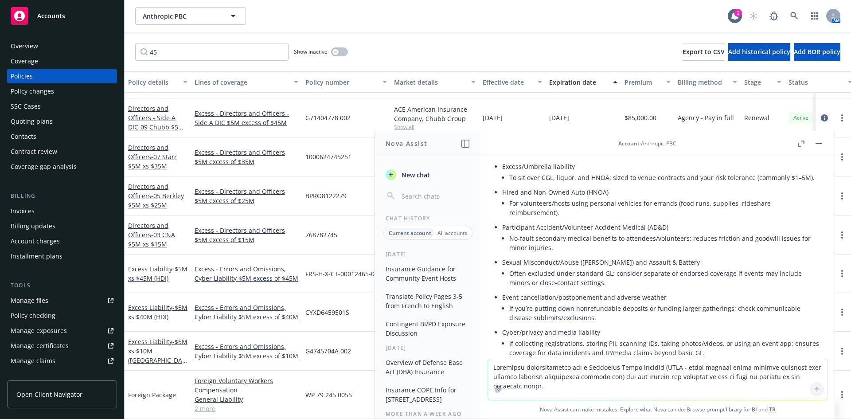
click at [125, 66] on div "45 Show inactive Export to CSV Add historical policy Add BOR policy" at bounding box center [487, 51] width 726 height 39
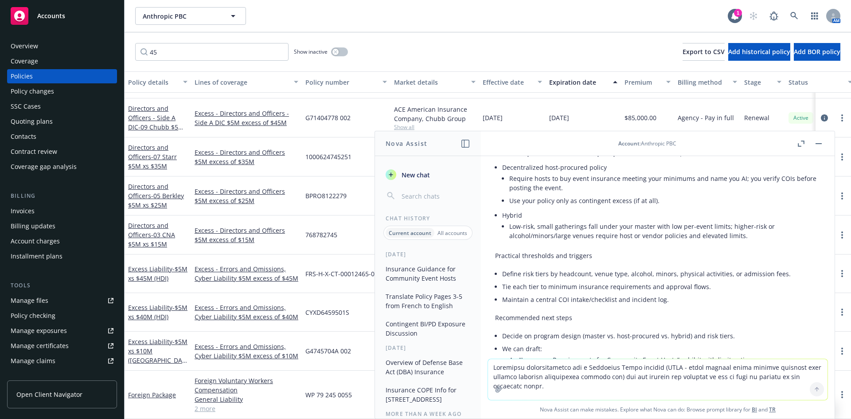
scroll to position [1187, 0]
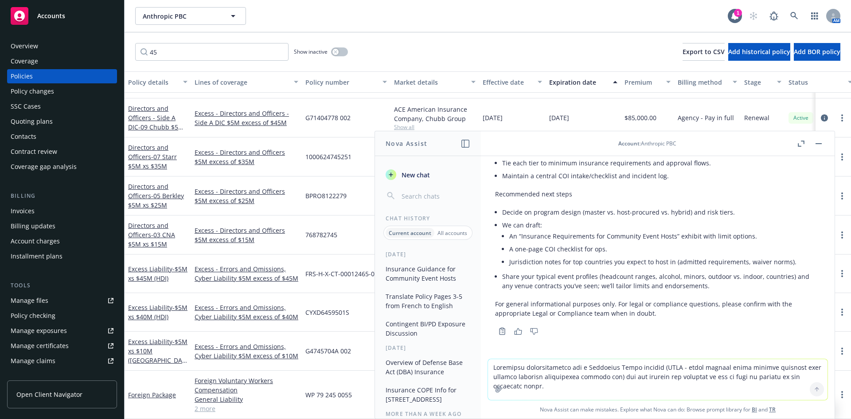
click at [566, 373] on textarea at bounding box center [657, 379] width 339 height 41
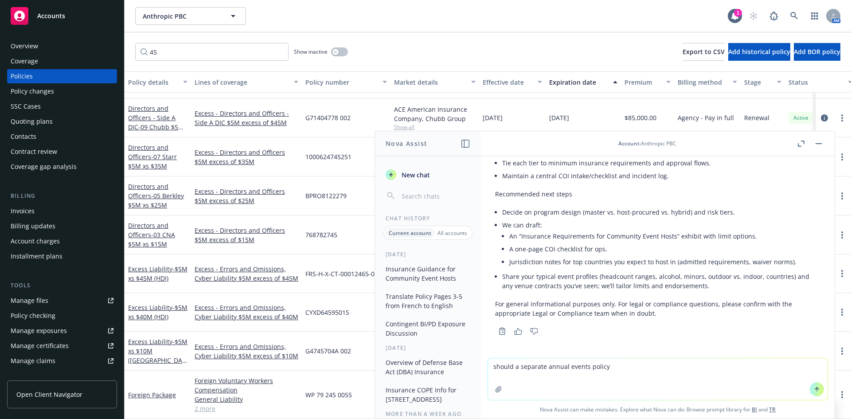
click at [585, 366] on textarea "should a separate annual events policy" at bounding box center [657, 379] width 339 height 42
click at [645, 392] on textarea "should a separate annual events liability policy" at bounding box center [657, 379] width 339 height 42
type textarea "should a separate annual events liability policy be considered?"
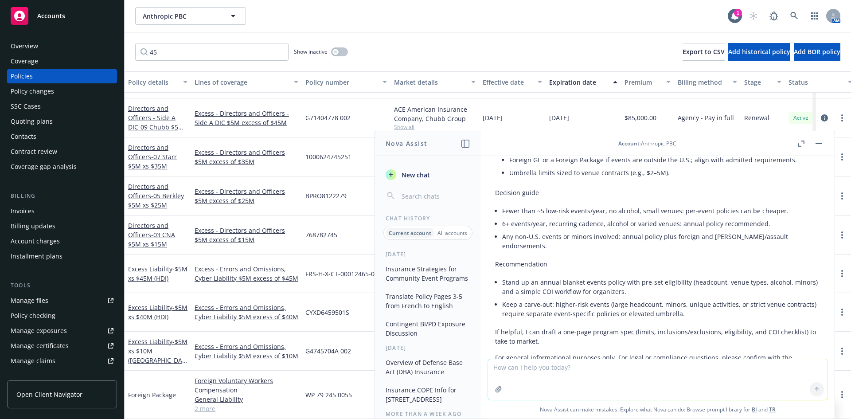
scroll to position [1906, 0]
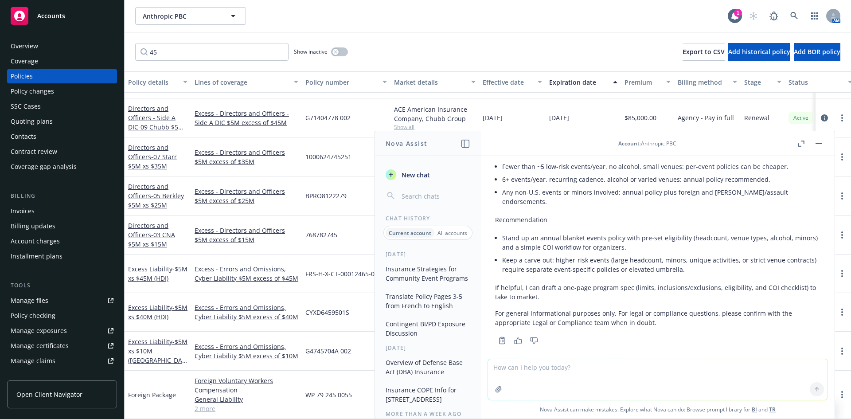
click at [794, 334] on div "Copy to clipboard Thumbs up Thumbs down" at bounding box center [657, 340] width 325 height 12
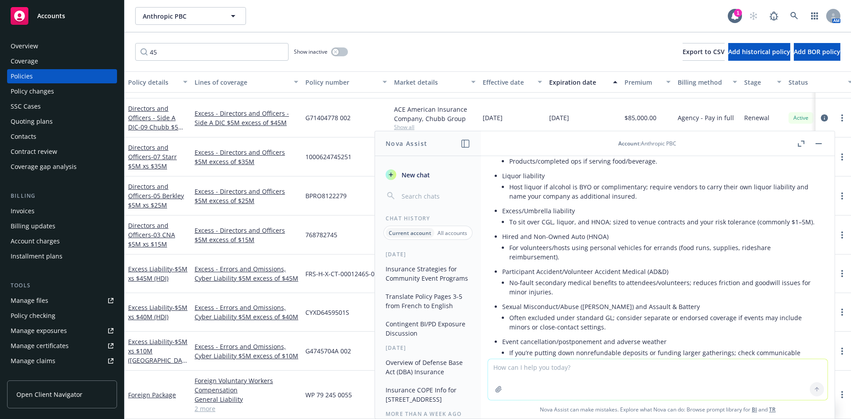
scroll to position [266, 0]
drag, startPoint x: 663, startPoint y: 308, endPoint x: 657, endPoint y: 307, distance: 5.6
click at [657, 307] on li "Sexual Misconduct/Abuse ([PERSON_NAME]) and Assault & Battery Often excluded un…" at bounding box center [661, 316] width 318 height 35
copy li "Sexual Misconduct/Abuse ([PERSON_NAME]) and Assault & Battery"
click at [581, 369] on textarea at bounding box center [657, 379] width 339 height 41
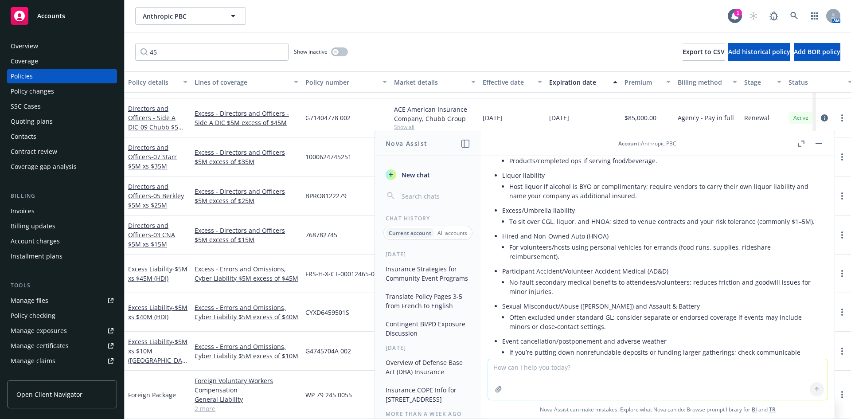
paste textarea "Sexual Misconduct/Abuse ([PERSON_NAME]) and Assault & Battery"
click at [488, 368] on textarea "Sexual Misconduct/Abuse ([PERSON_NAME]) and Assault & Battery" at bounding box center [657, 379] width 339 height 42
click at [729, 371] on textarea "Should a policy for Sexual Misconduct/Abuse ([PERSON_NAME]) and Assault & Batte…" at bounding box center [657, 379] width 339 height 42
click at [723, 369] on textarea "Should a policy for Sexual Misconduct/Abuse ([PERSON_NAME]) and Assault & Batte…" at bounding box center [657, 379] width 339 height 42
drag, startPoint x: 721, startPoint y: 369, endPoint x: 640, endPoint y: 366, distance: 81.1
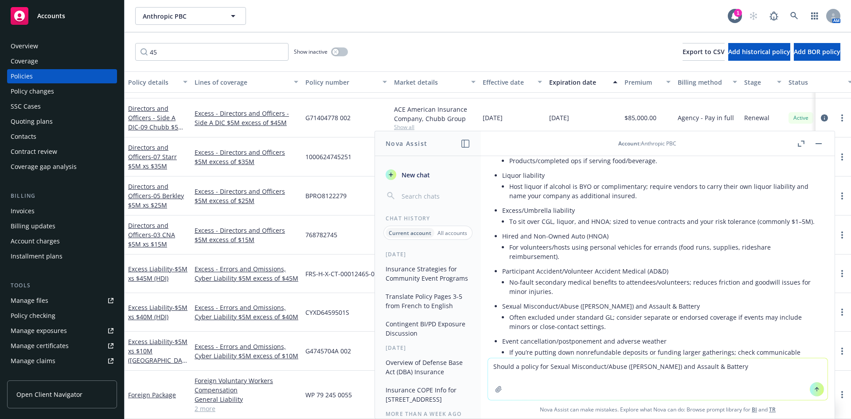
click at [640, 366] on textarea "Should a policy for Sexual Misconduct/Abuse ([PERSON_NAME]) and Assault & Batte…" at bounding box center [657, 379] width 339 height 42
drag, startPoint x: 735, startPoint y: 363, endPoint x: 736, endPoint y: 369, distance: 6.9
click at [735, 363] on textarea "Should a policy for Sexual Misconduct/Abuse ([PERSON_NAME]) still be considered" at bounding box center [657, 379] width 339 height 42
paste textarea "Individuals under [DATE] only attend with parental/guardian consent and supervi…"
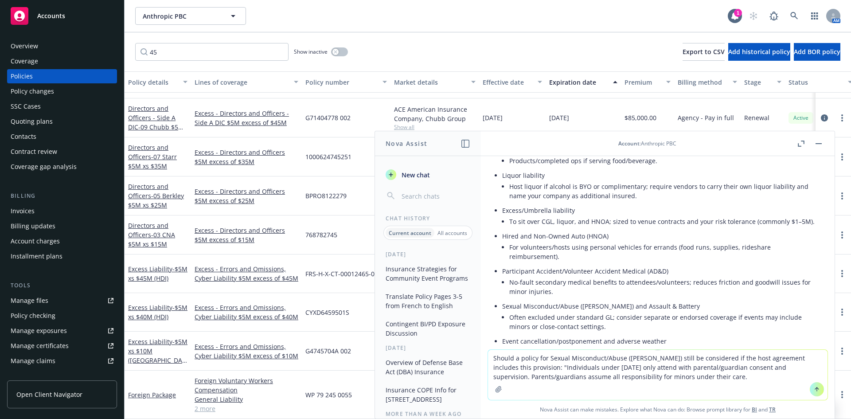
type textarea "Should a policy for Sexual Misconduct/Abuse ([PERSON_NAME]) still be considered…"
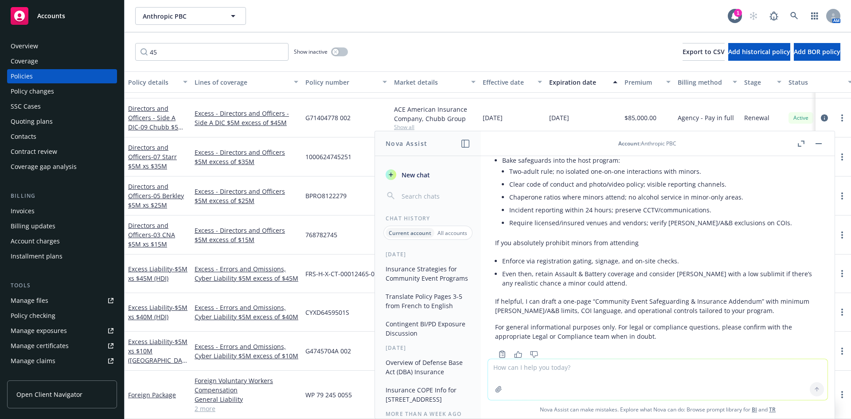
scroll to position [2537, 0]
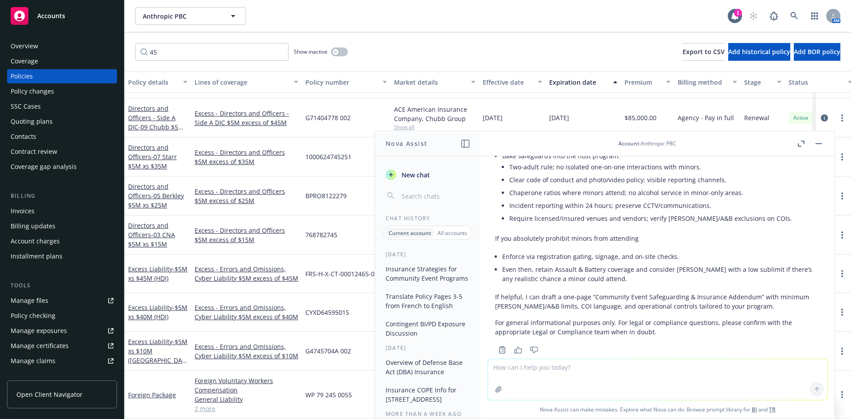
drag, startPoint x: 579, startPoint y: 282, endPoint x: 615, endPoint y: 282, distance: 36.8
click at [579, 292] on p "If helpful, I can draft a one-page “Community Event Safeguarding & Insurance Ad…" at bounding box center [657, 301] width 325 height 19
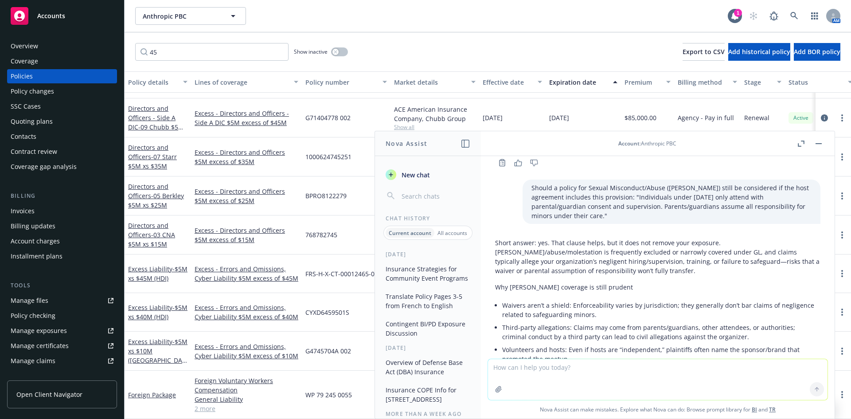
scroll to position [2050, 0]
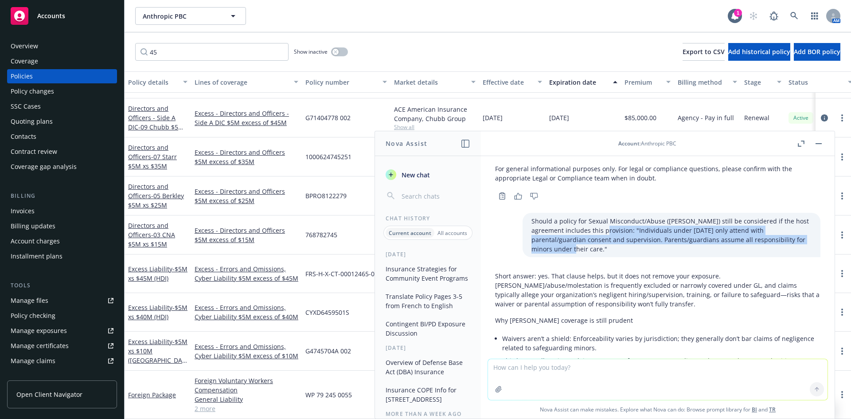
drag, startPoint x: 775, startPoint y: 231, endPoint x: 586, endPoint y: 224, distance: 189.3
click at [586, 224] on p "Should a policy for Sexual Misconduct/Abuse ([PERSON_NAME]) still be considered…" at bounding box center [671, 234] width 280 height 37
copy p ""Individuals under [DATE] only attend with parental/guardian consent and superv…"
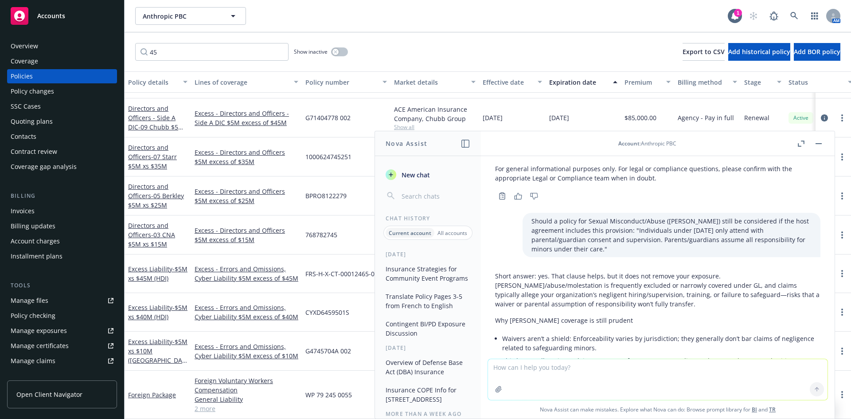
click at [620, 285] on p "Short answer: yes. That clause helps, but it does not remove your exposure. [PE…" at bounding box center [657, 289] width 325 height 37
drag, startPoint x: 715, startPoint y: 257, endPoint x: 785, endPoint y: 257, distance: 69.6
click at [785, 271] on p "Short answer: yes. That clause helps, but it does not remove your exposure. [PE…" at bounding box center [657, 289] width 325 height 37
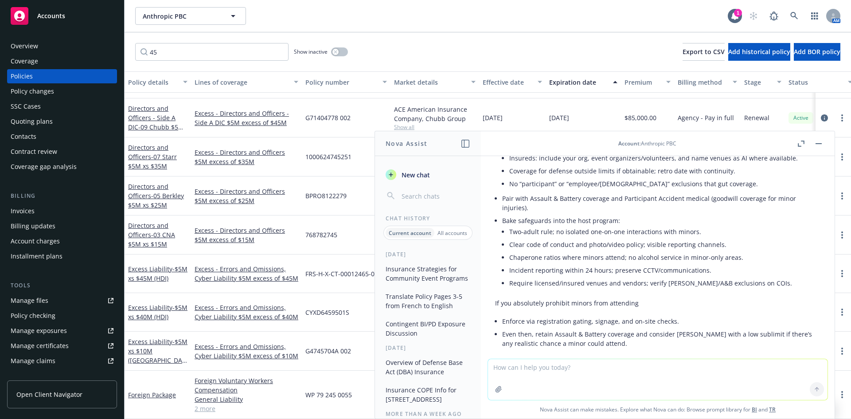
scroll to position [2537, 0]
